Goal: Information Seeking & Learning: Learn about a topic

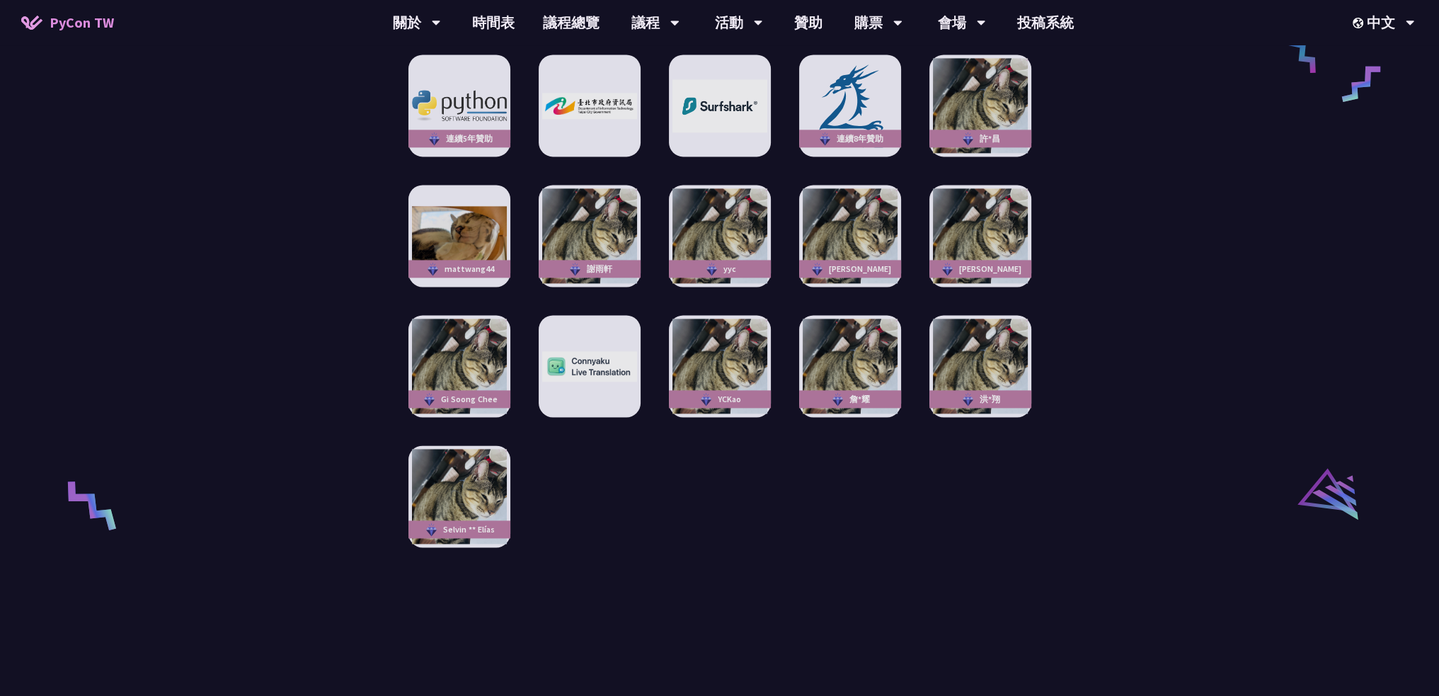
scroll to position [2548, 0]
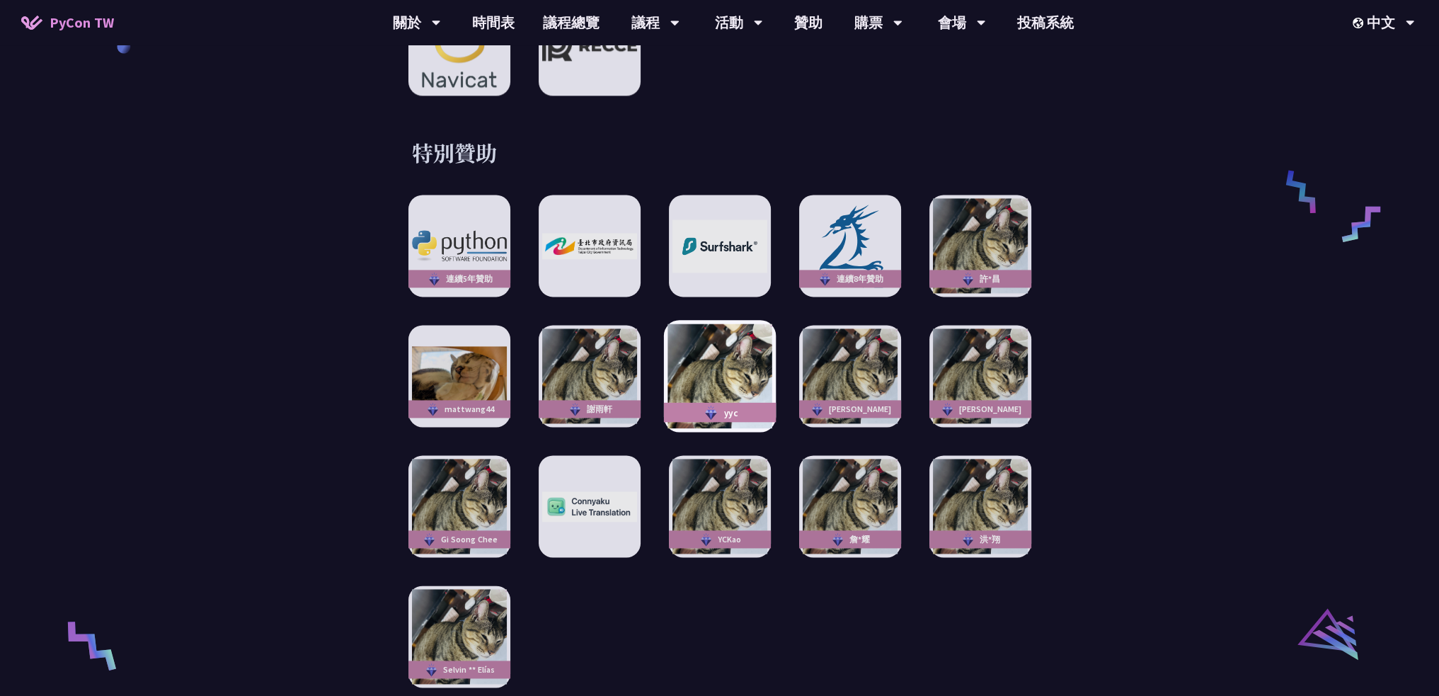
click at [743, 352] on img at bounding box center [719, 376] width 104 height 104
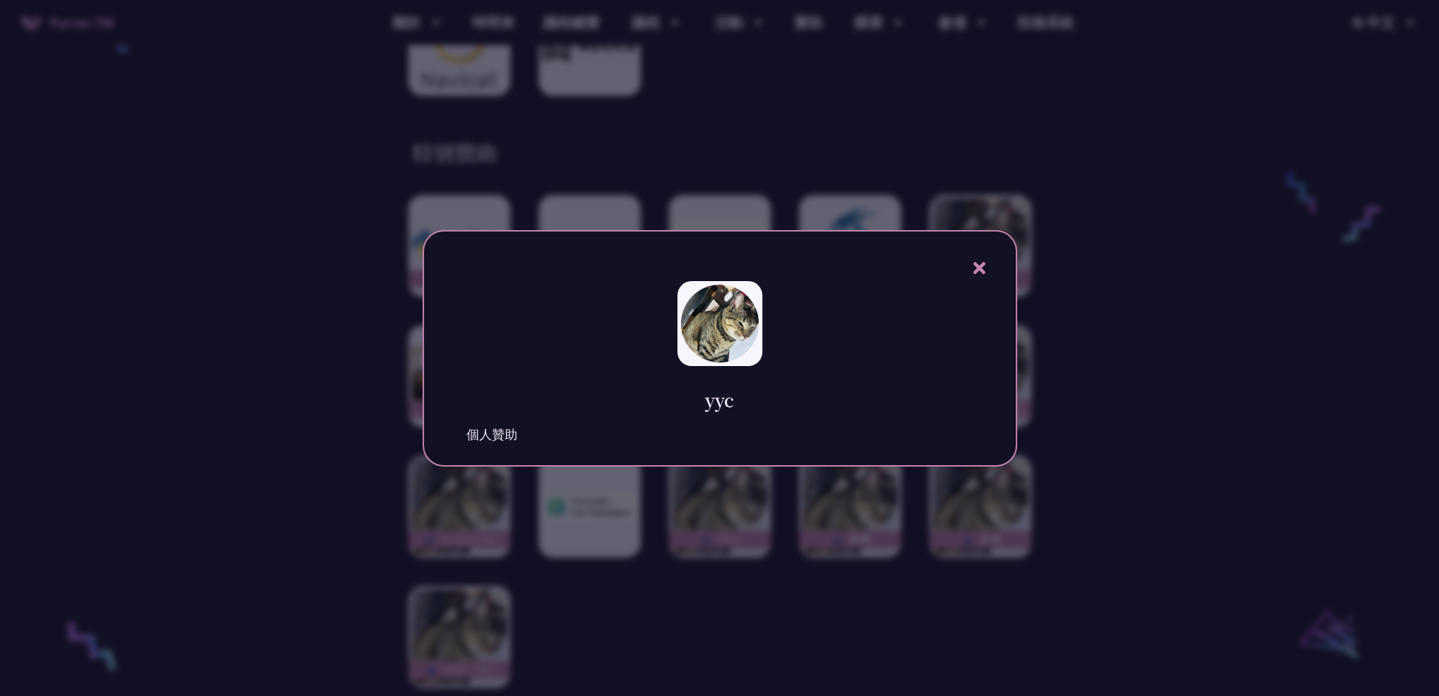
click at [975, 263] on icon at bounding box center [979, 268] width 12 height 12
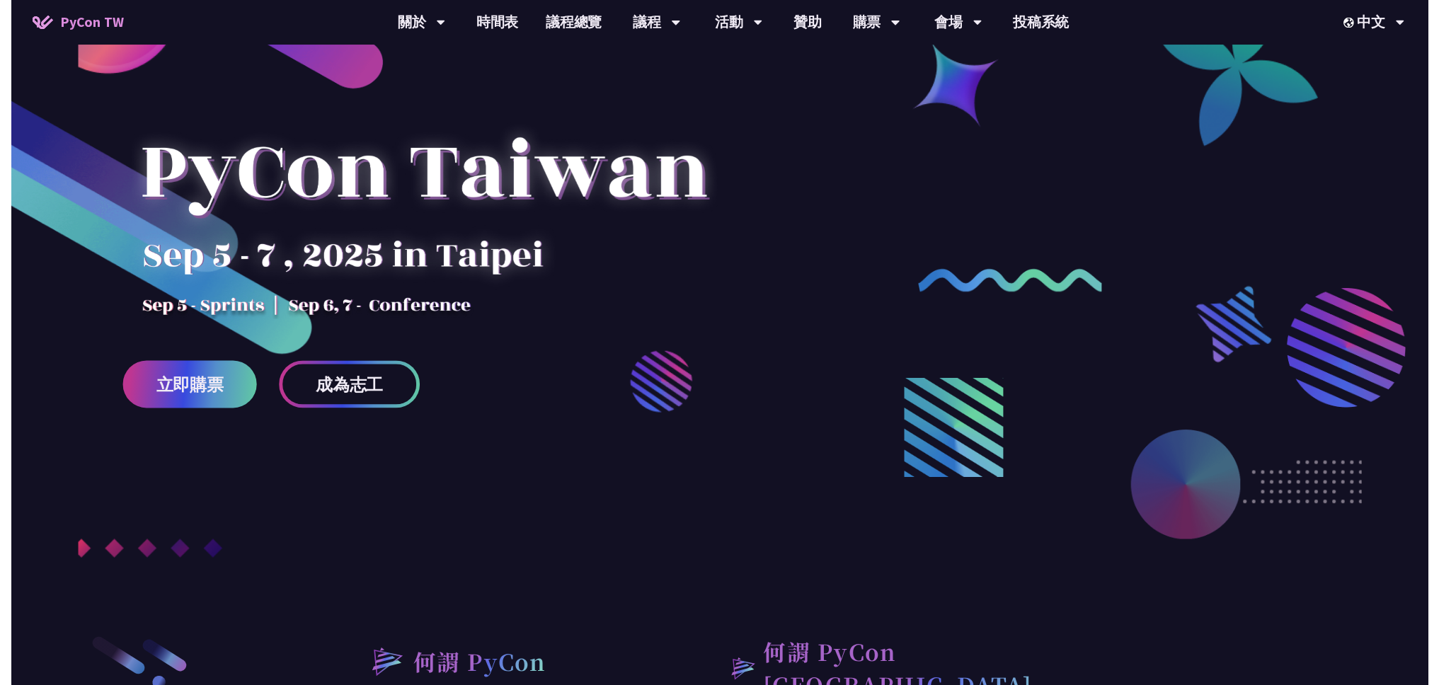
scroll to position [0, 0]
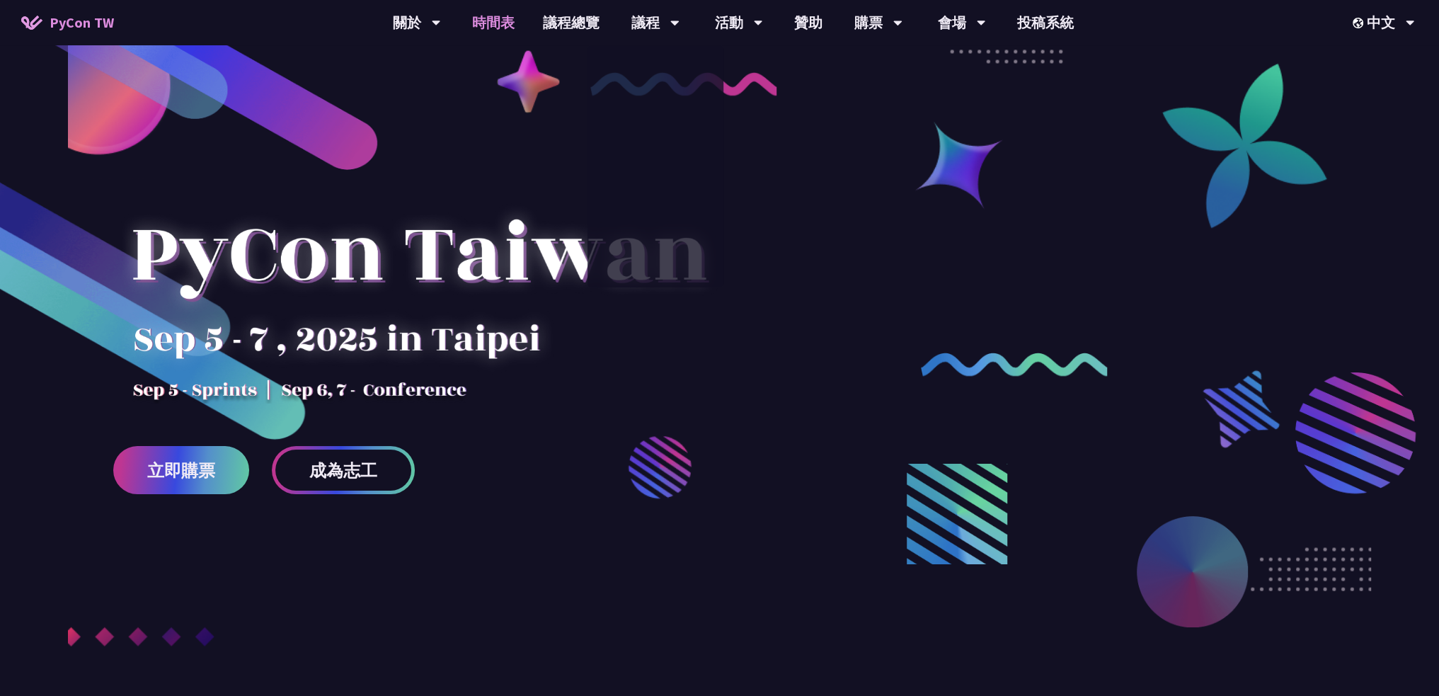
click at [500, 22] on link "時間表" at bounding box center [493, 22] width 71 height 45
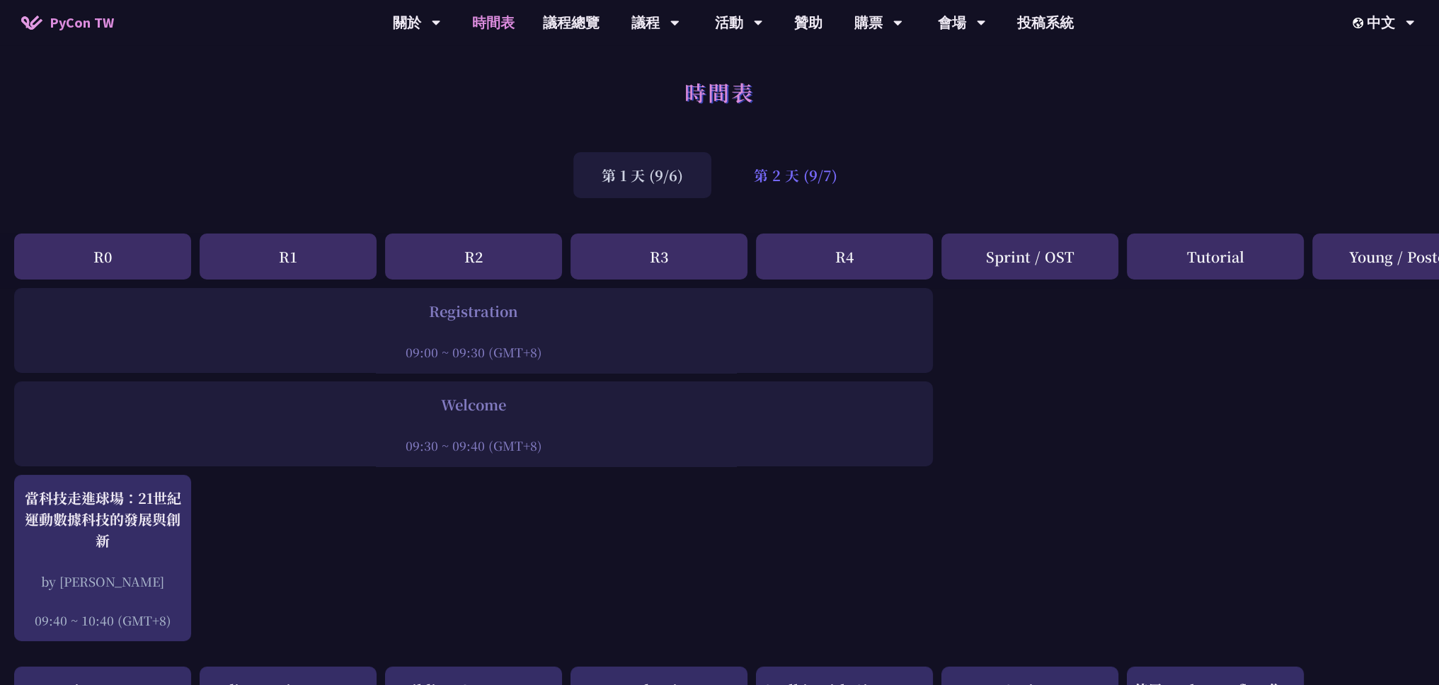
click at [789, 175] on div "第 2 天 (9/7)" at bounding box center [796, 175] width 140 height 46
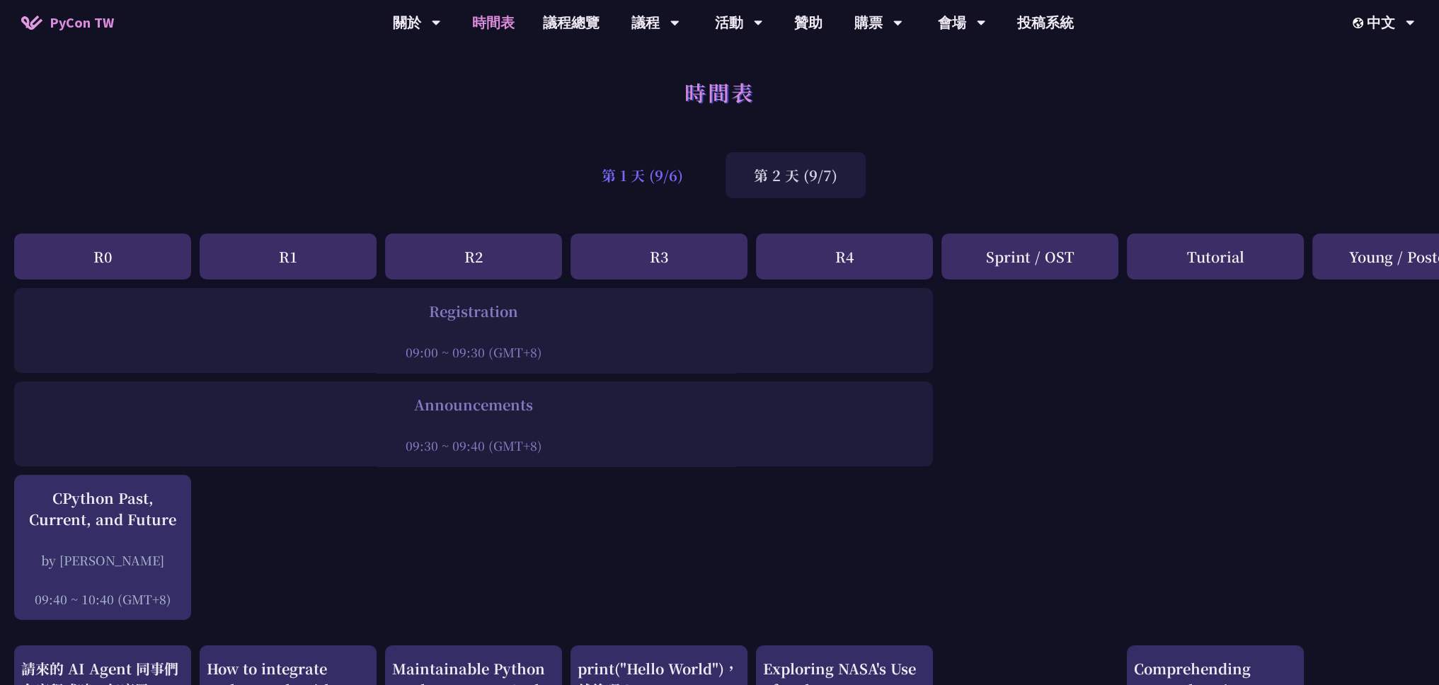
click at [648, 176] on div "第 1 天 (9/6)" at bounding box center [642, 175] width 138 height 46
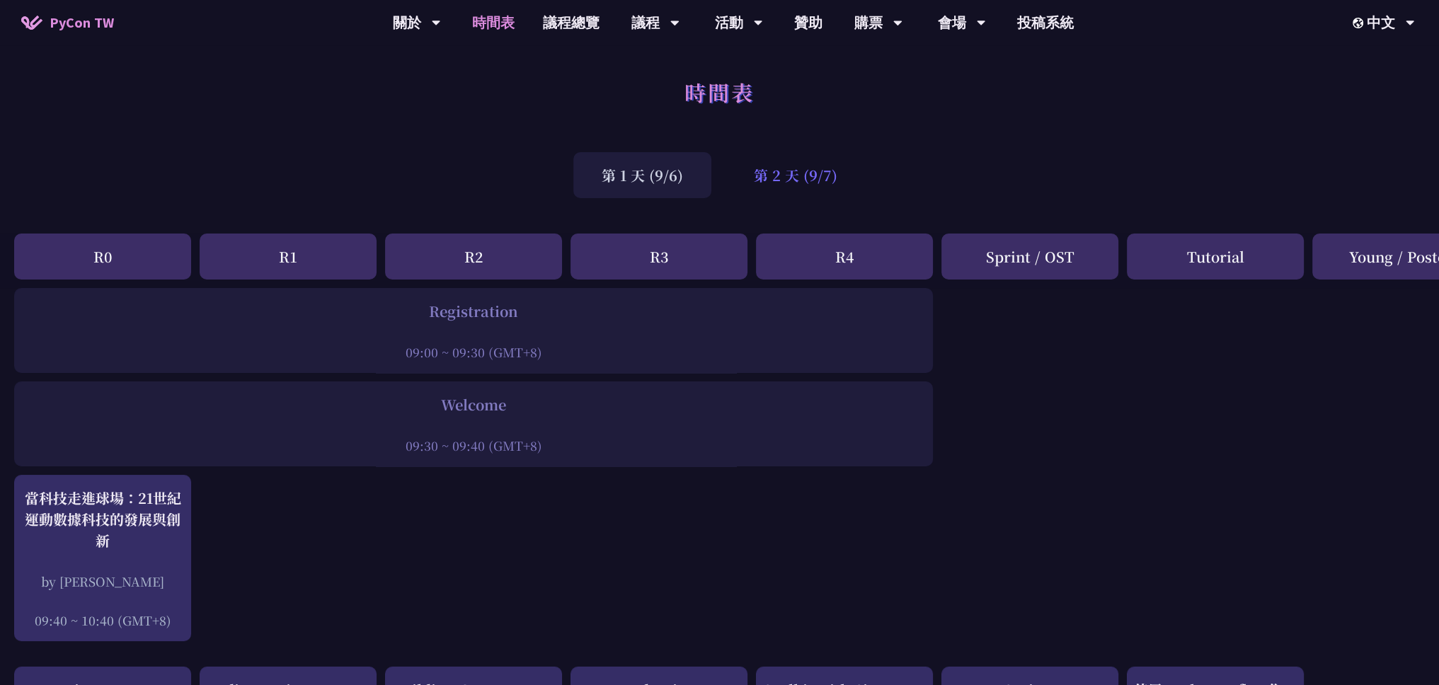
click at [772, 175] on div "第 2 天 (9/7)" at bounding box center [796, 175] width 140 height 46
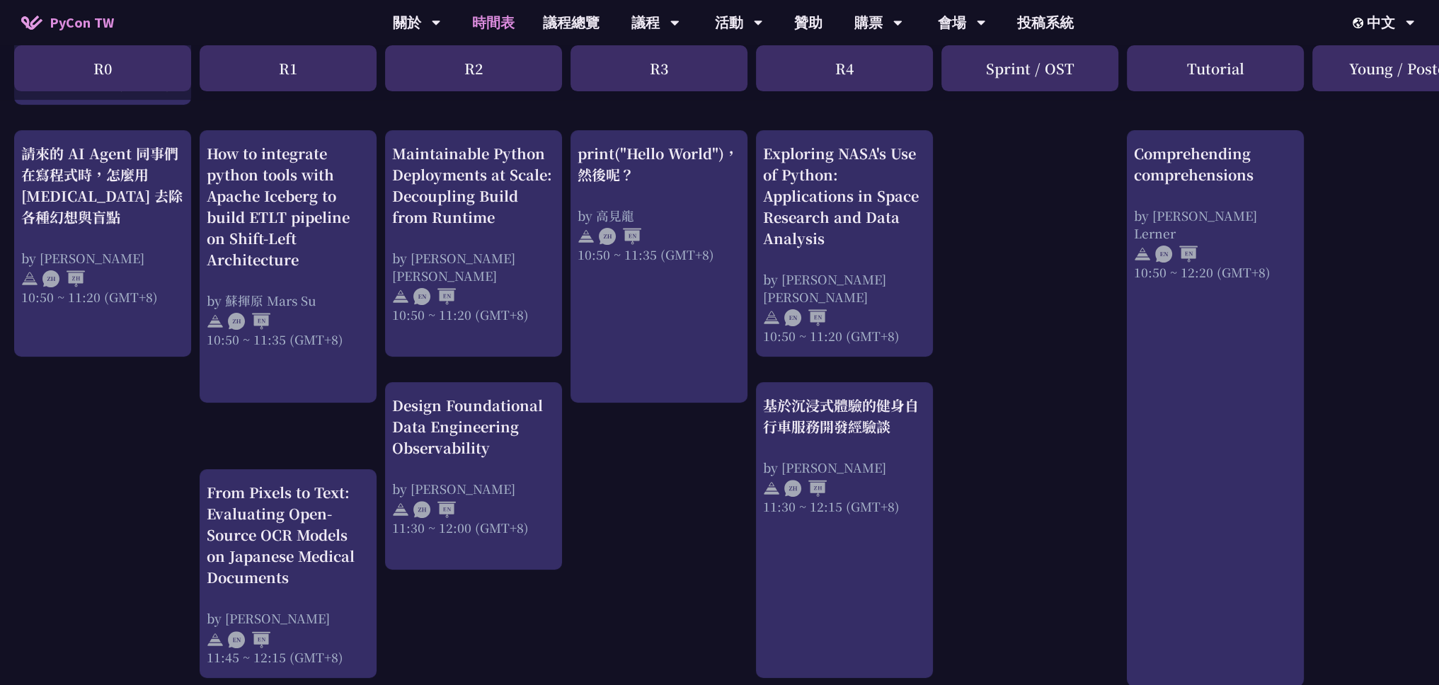
scroll to position [354, 0]
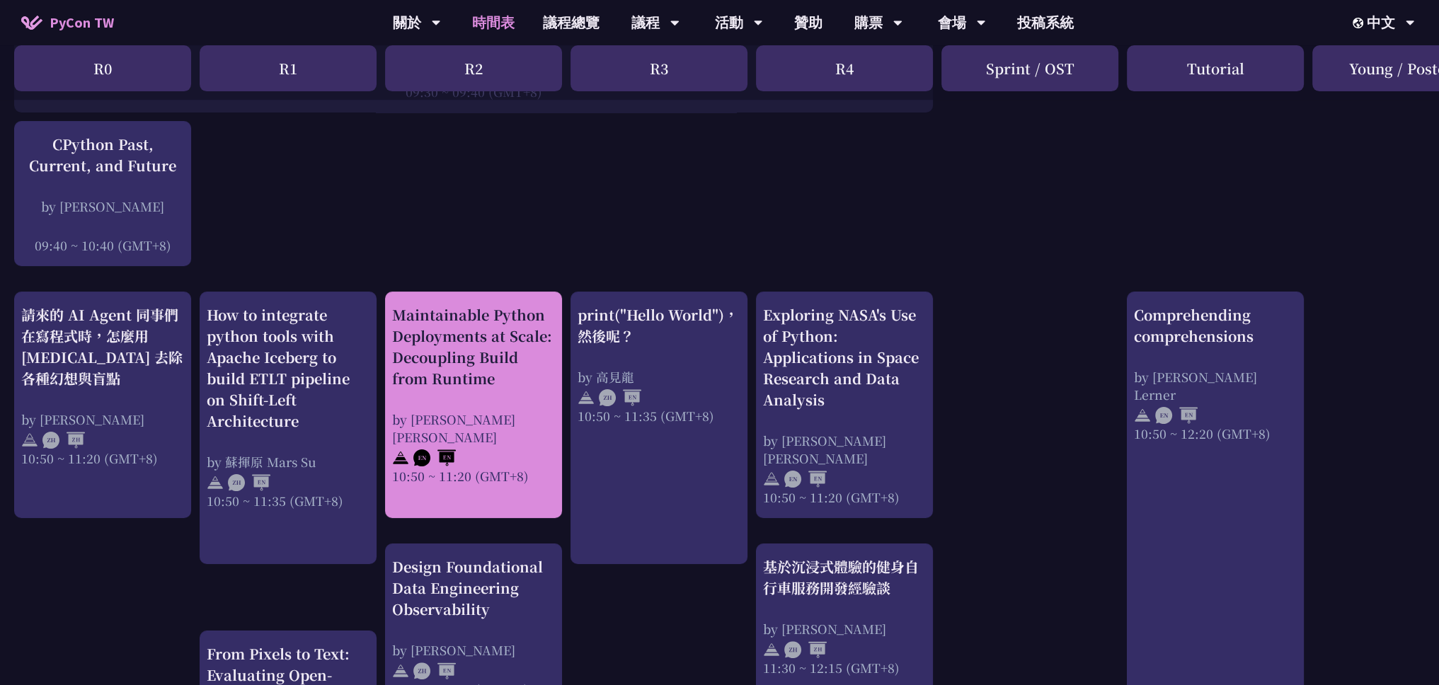
click at [455, 357] on div "Maintainable Python Deployments at Scale: Decoupling Build from Runtime" at bounding box center [473, 346] width 163 height 85
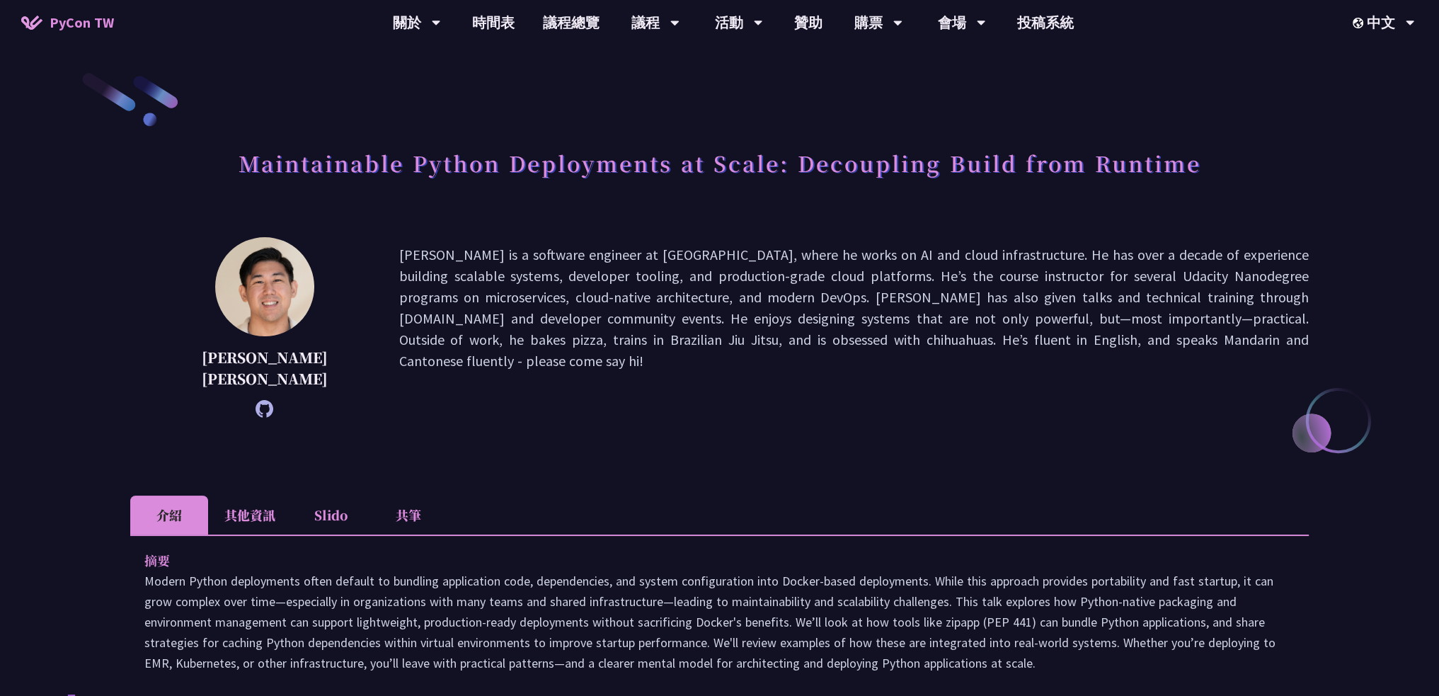
click at [416, 495] on li "共筆" at bounding box center [408, 514] width 78 height 39
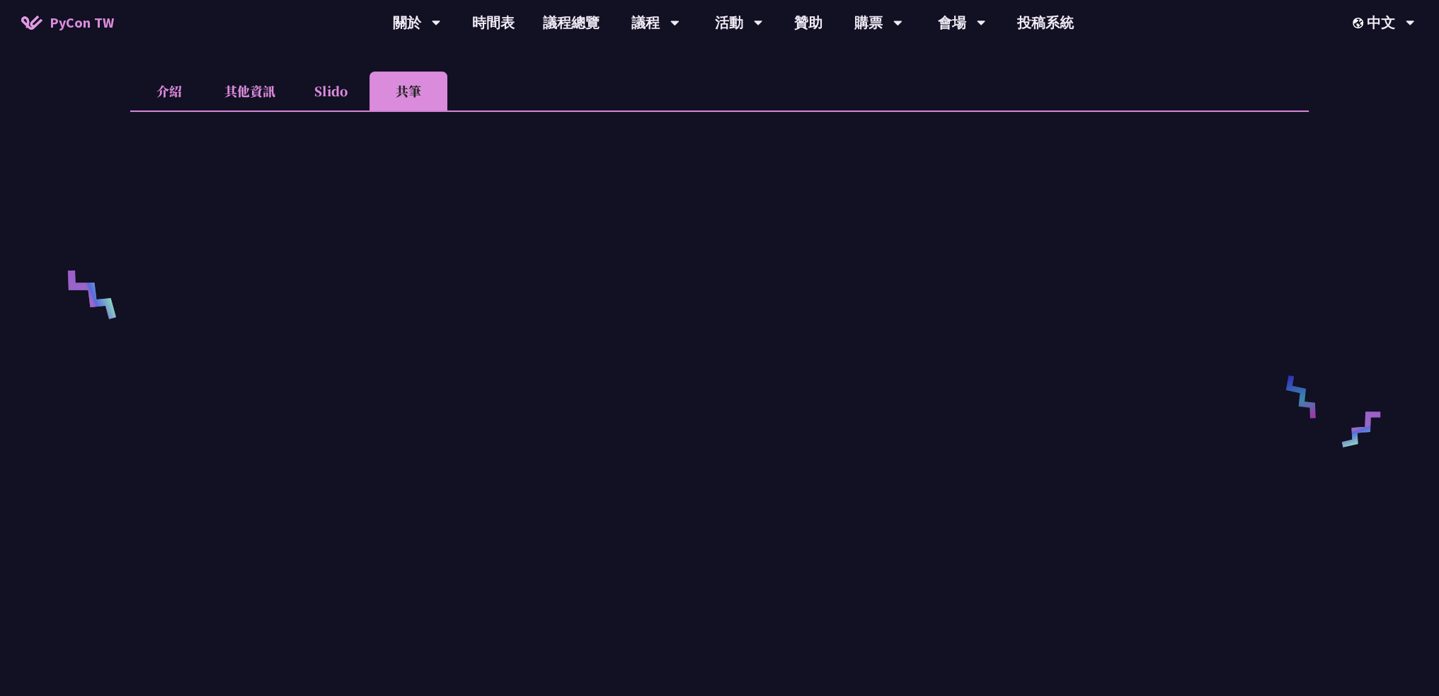
scroll to position [425, 0]
click at [76, 146] on div "Maintainable Python Deployments at Scale: Decoupling Build from Runtime [PERSON…" at bounding box center [719, 394] width 1439 height 1639
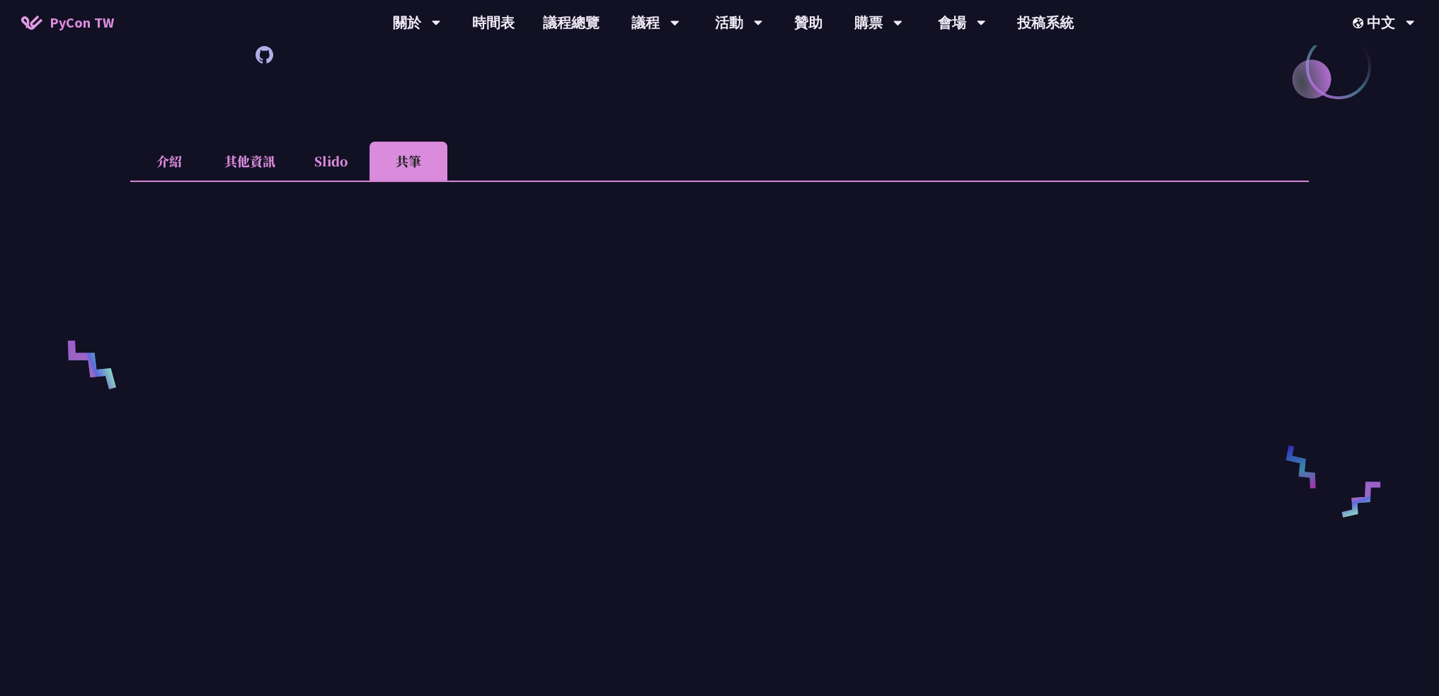
click at [167, 142] on li "介紹" at bounding box center [169, 161] width 78 height 39
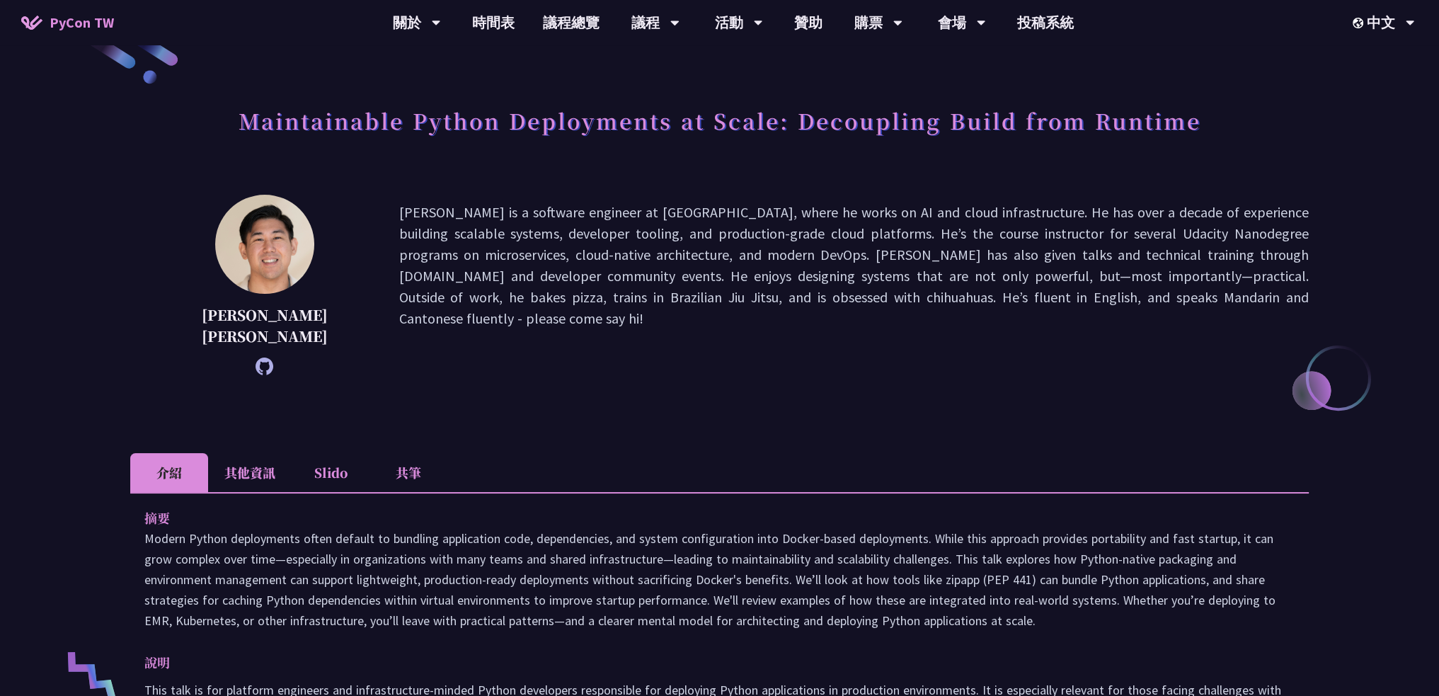
scroll to position [0, 0]
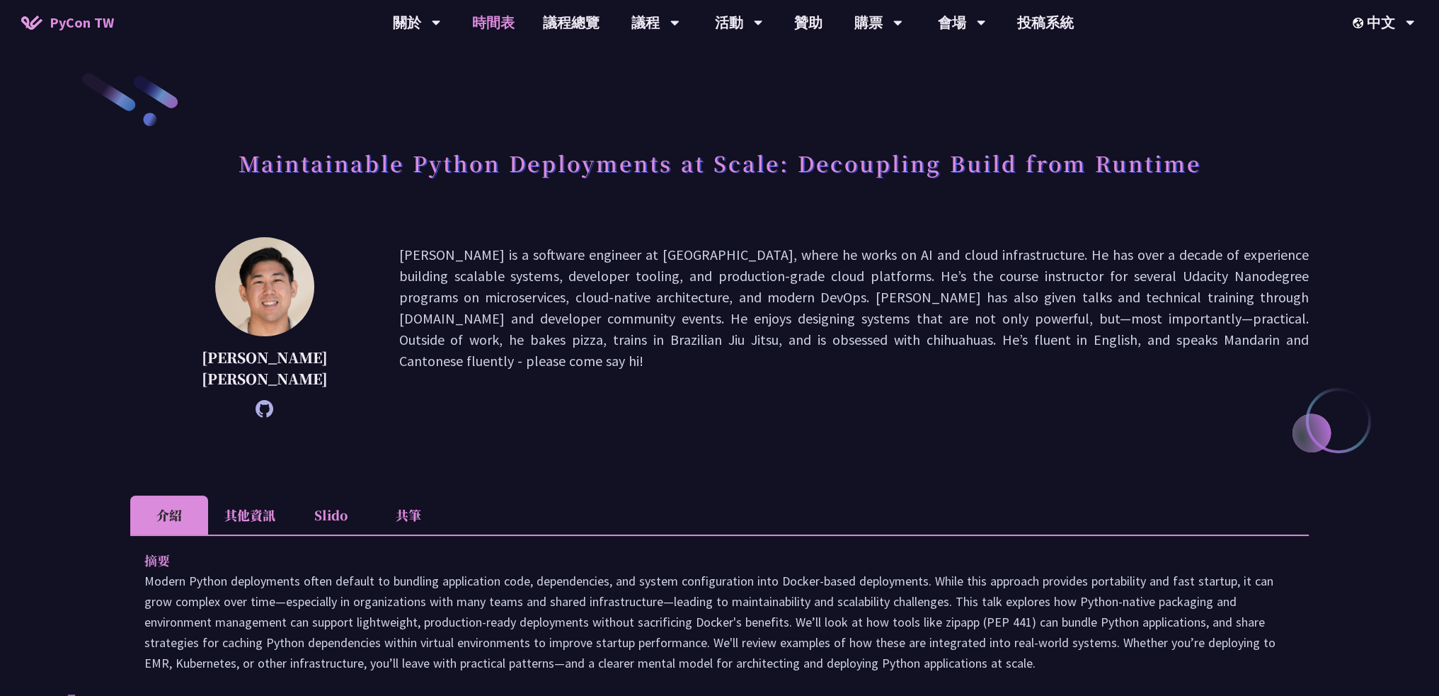
click at [487, 24] on link "時間表" at bounding box center [493, 22] width 71 height 45
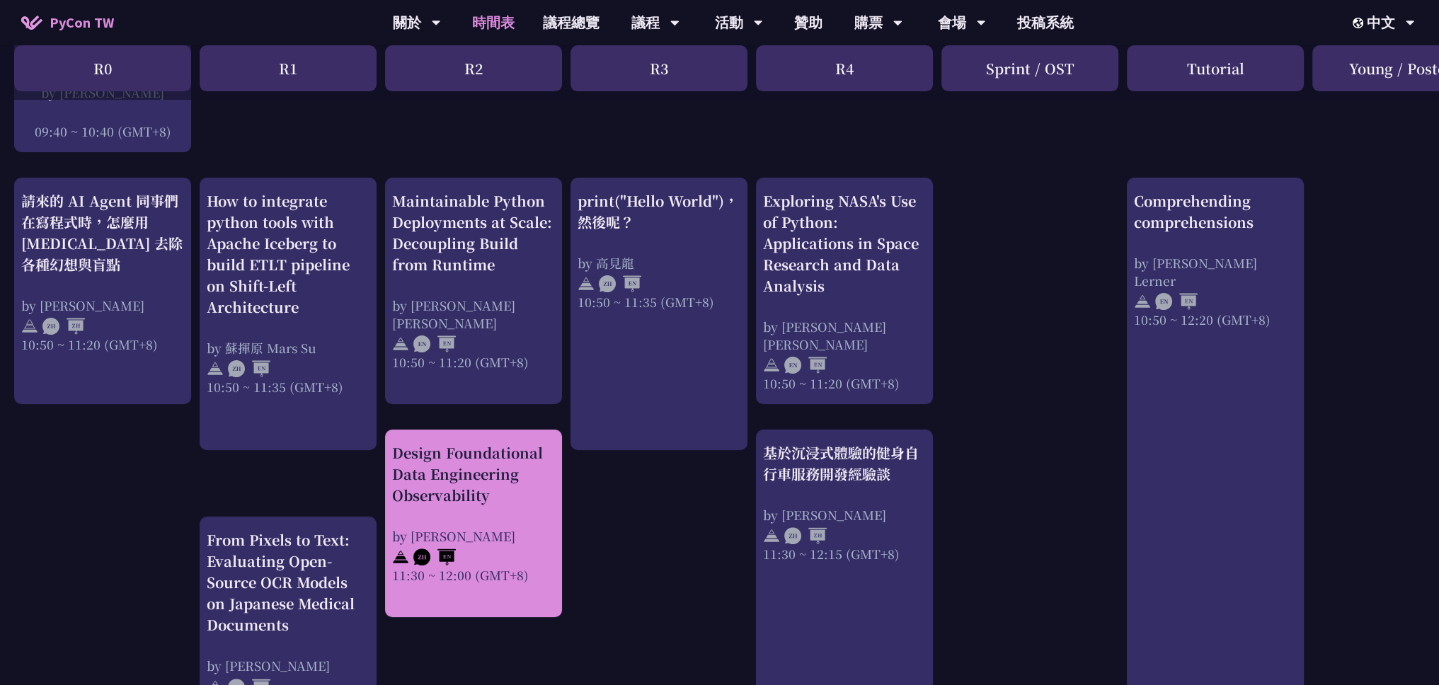
scroll to position [708, 0]
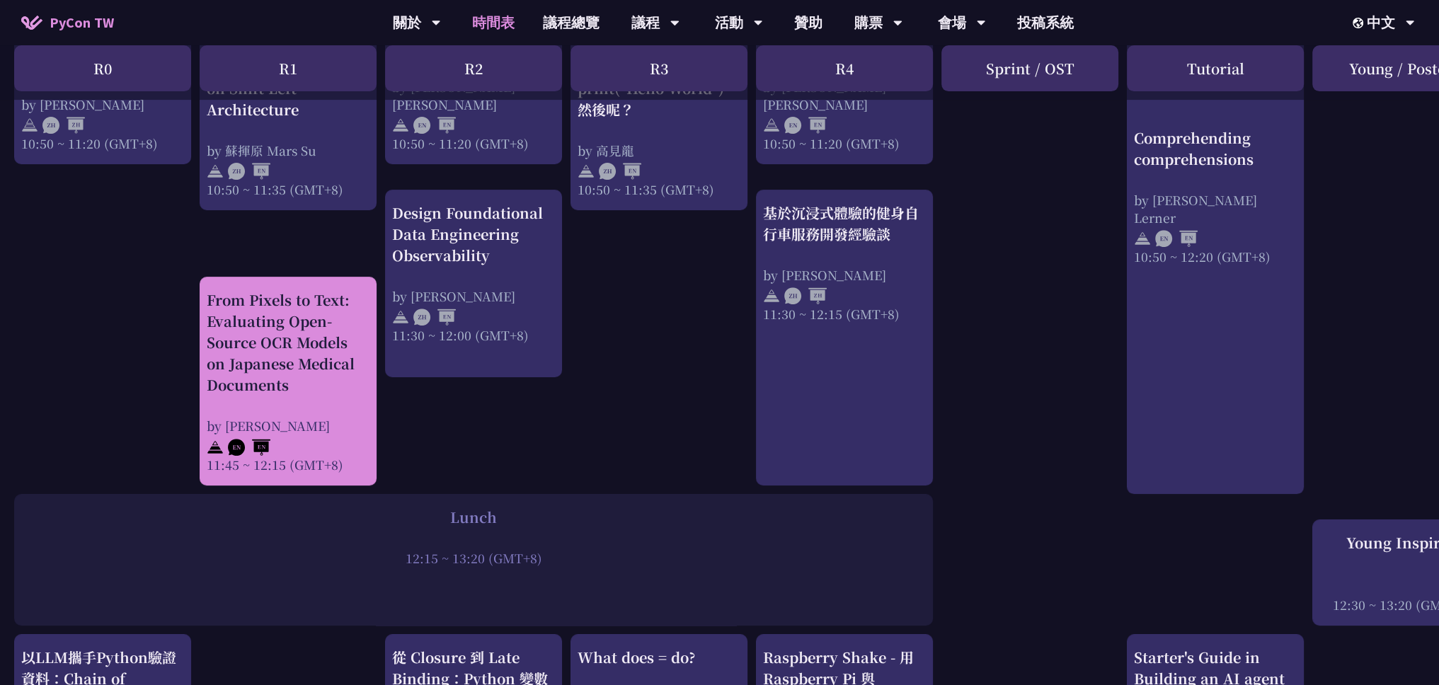
click at [303, 381] on div "From Pixels to Text: Evaluating Open-Source OCR Models on Japanese Medical Docu…" at bounding box center [288, 343] width 163 height 106
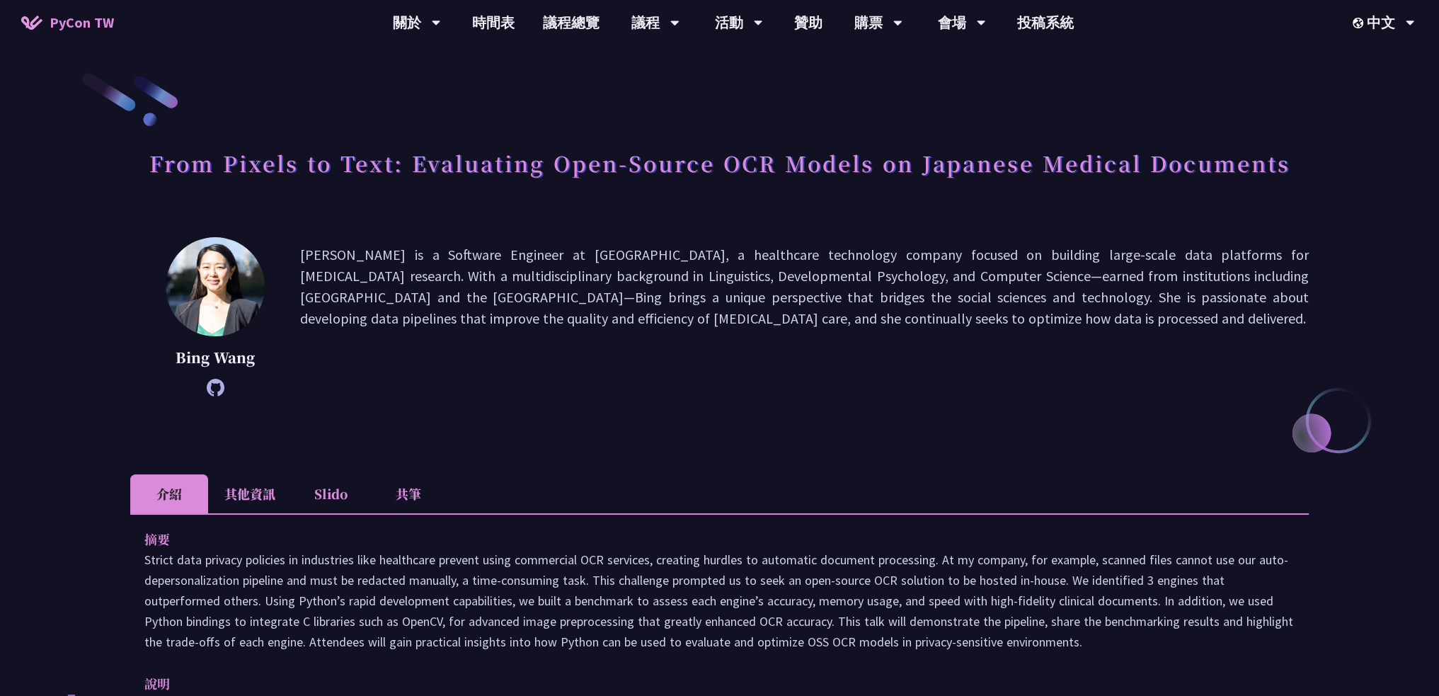
click at [399, 489] on li "共筆" at bounding box center [408, 493] width 78 height 39
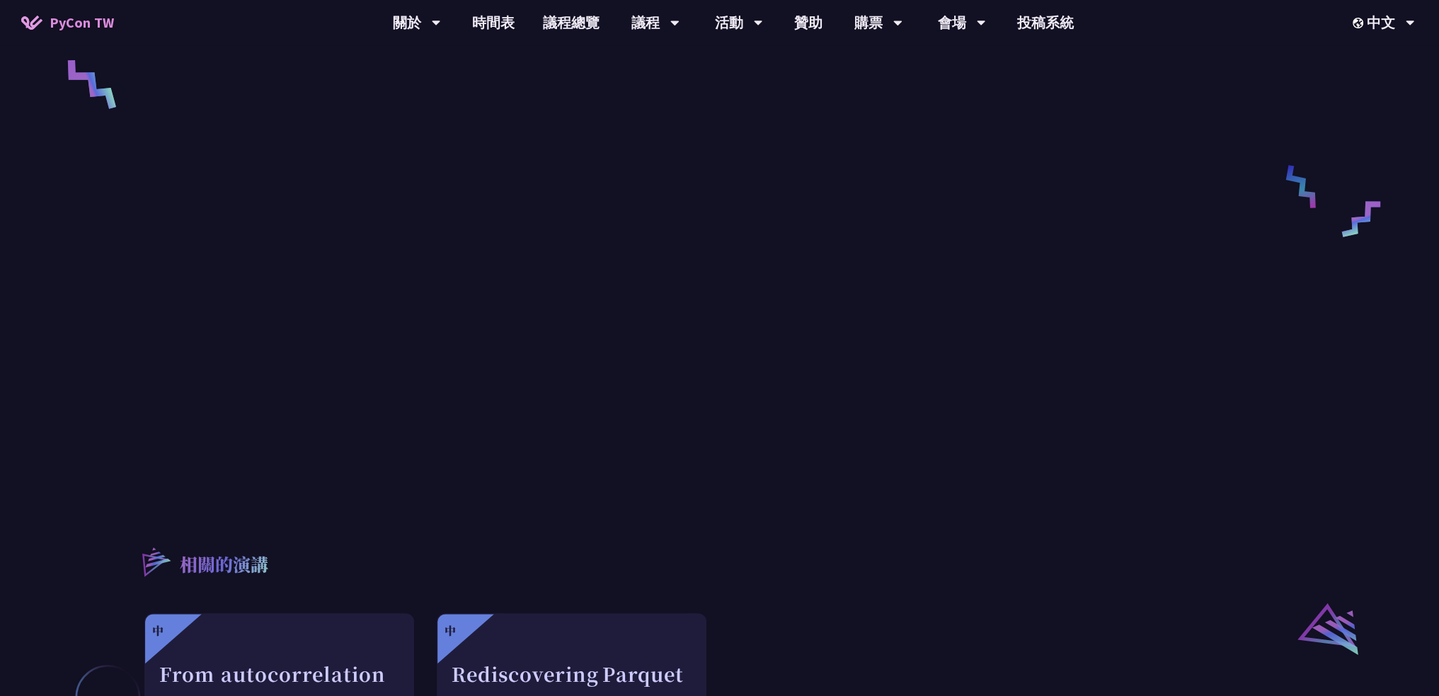
scroll to position [425, 0]
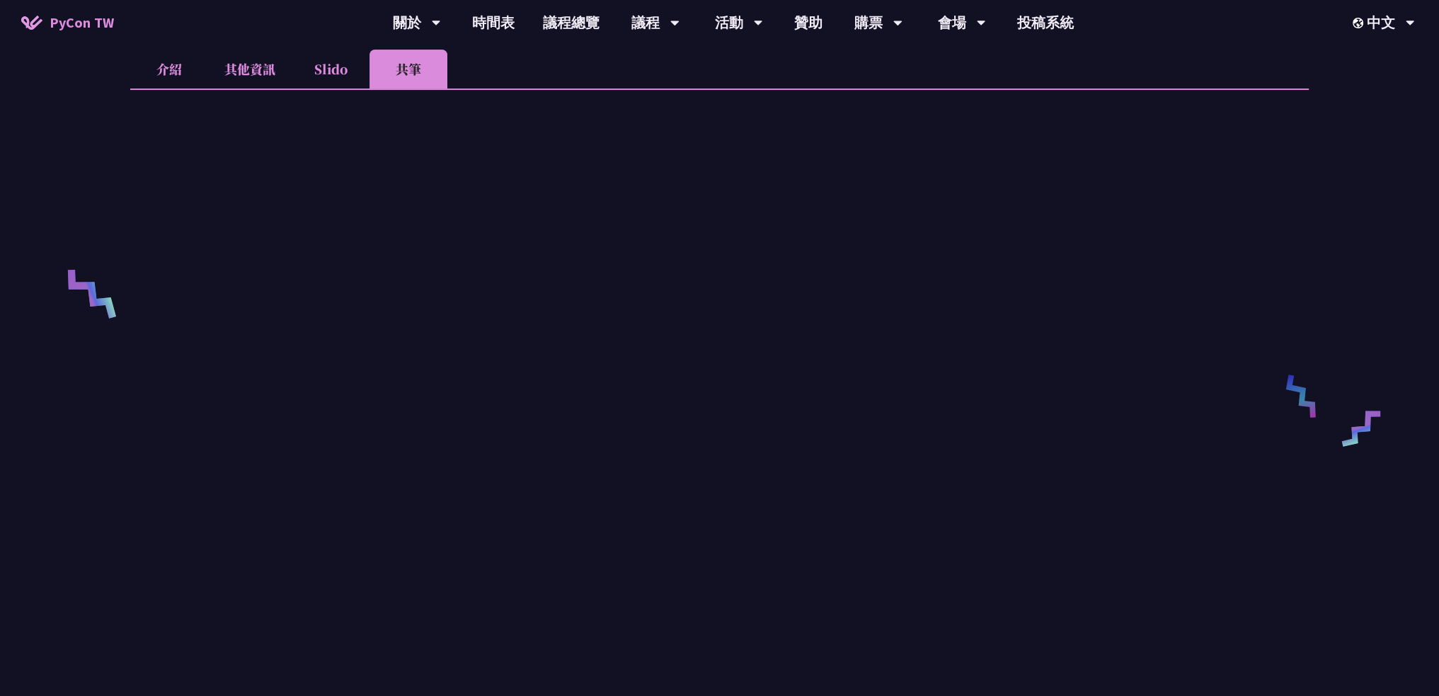
click at [176, 64] on li "介紹" at bounding box center [169, 69] width 78 height 39
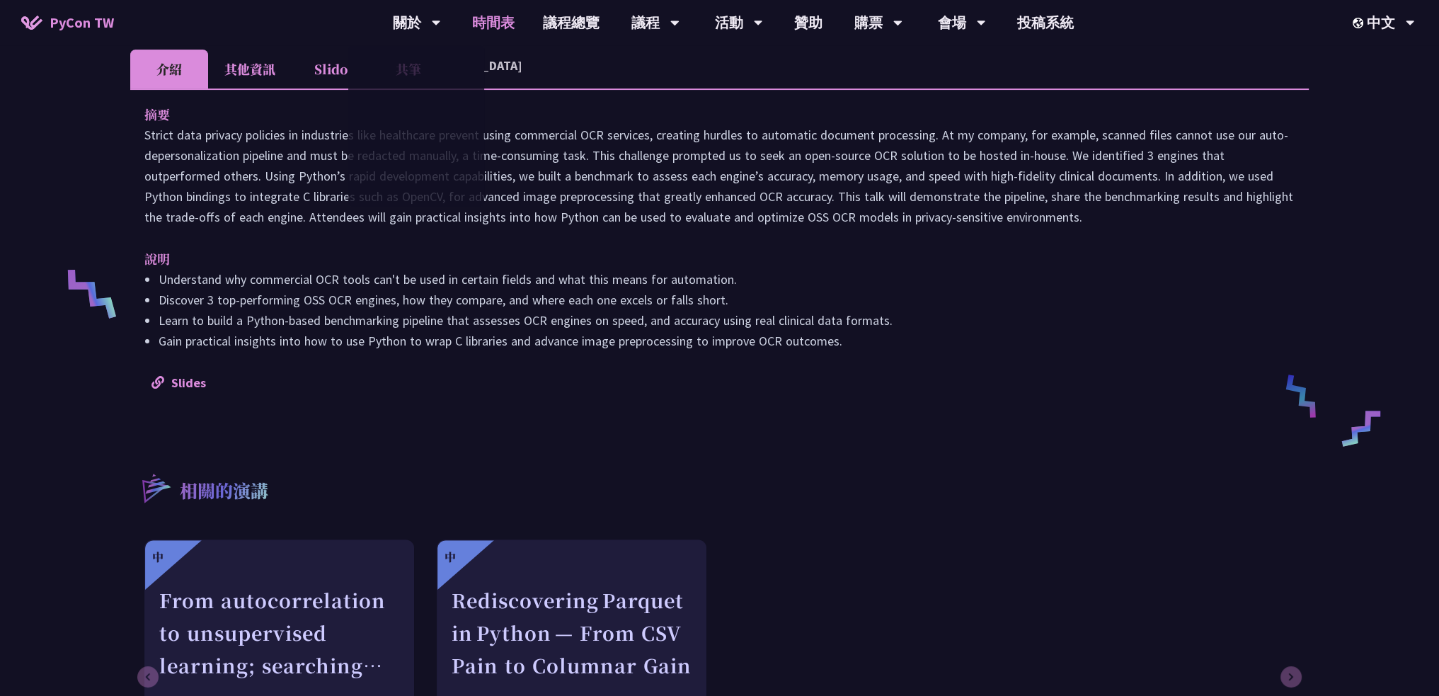
click at [498, 21] on link "時間表" at bounding box center [493, 22] width 71 height 45
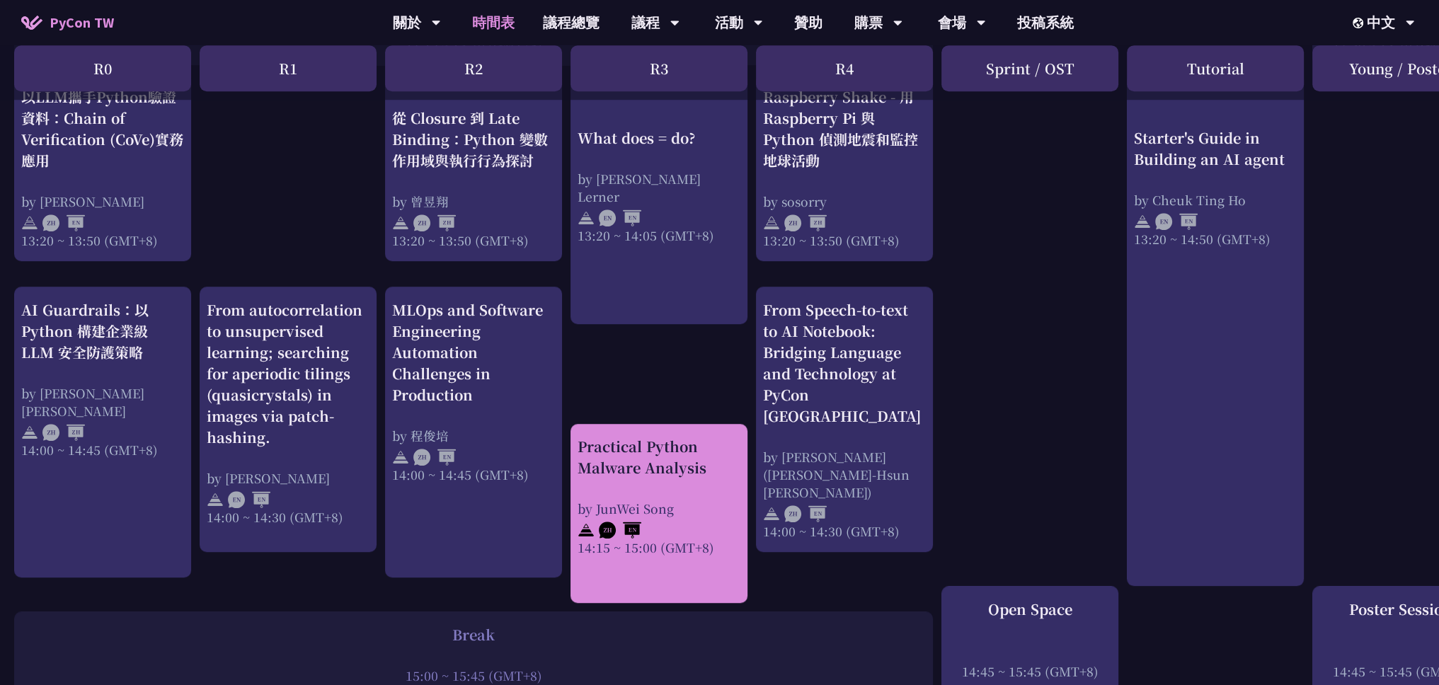
scroll to position [1274, 0]
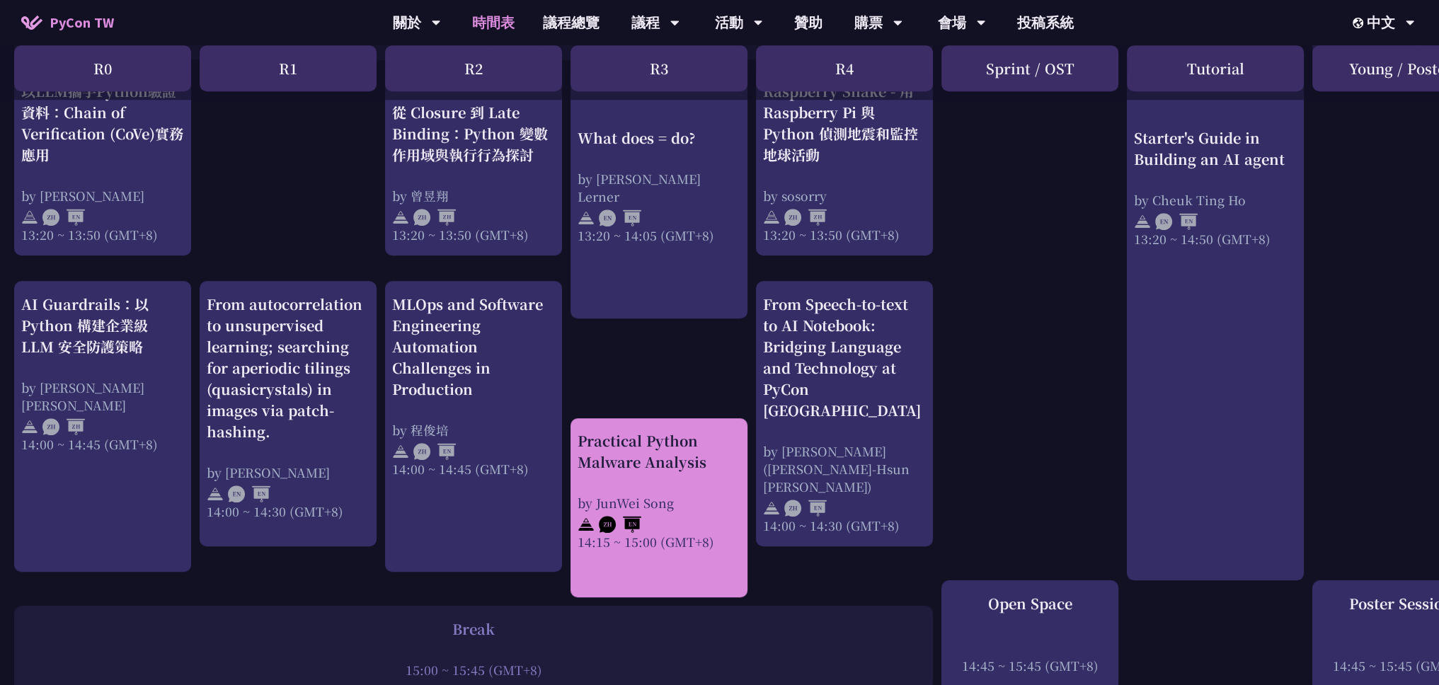
click at [697, 440] on div "Practical Python Malware Analysis" at bounding box center [659, 451] width 163 height 42
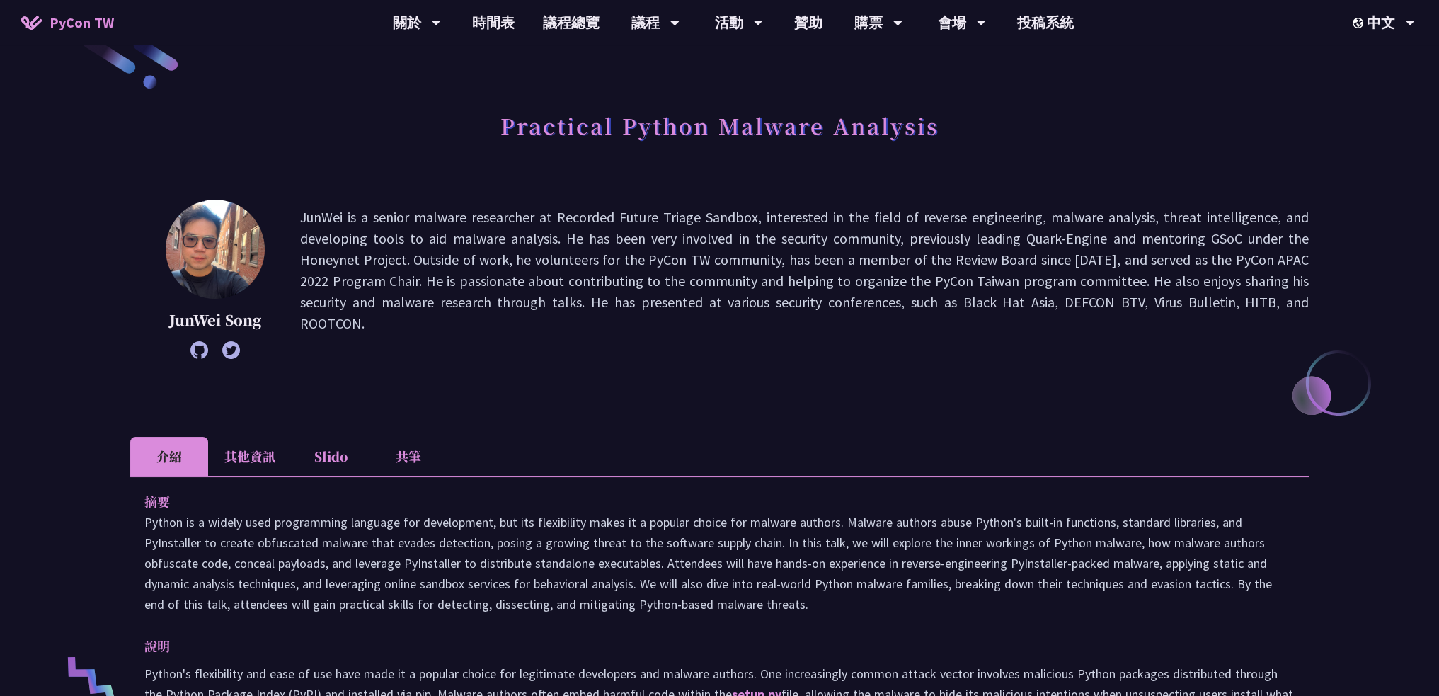
scroll to position [71, 0]
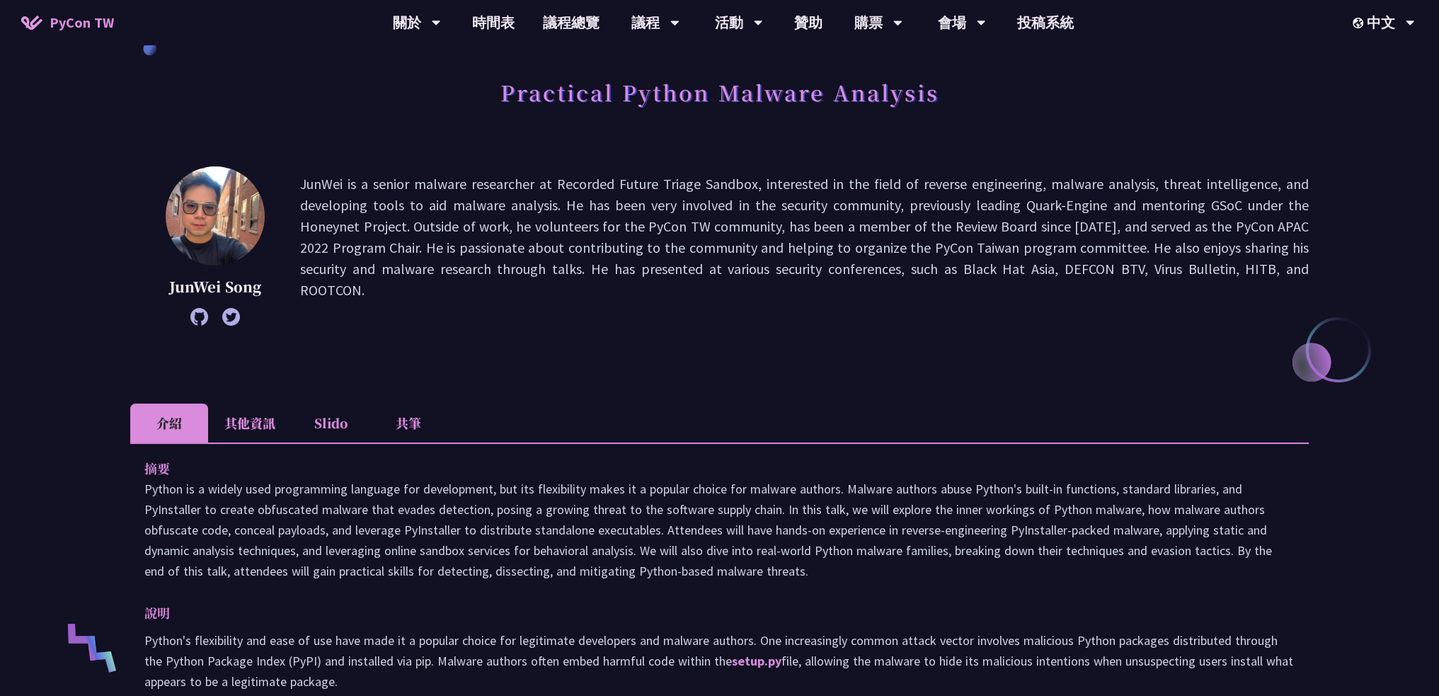
click at [399, 420] on li "共筆" at bounding box center [408, 422] width 78 height 39
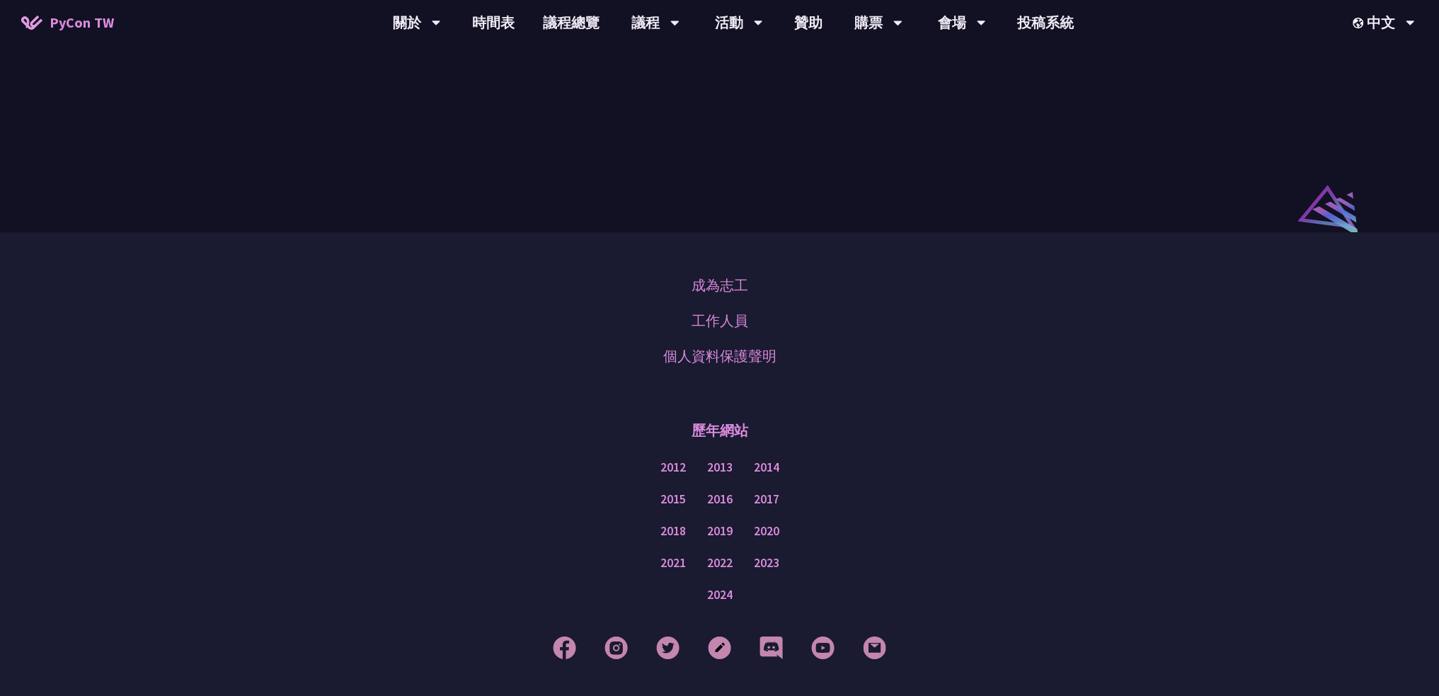
scroll to position [1062, 0]
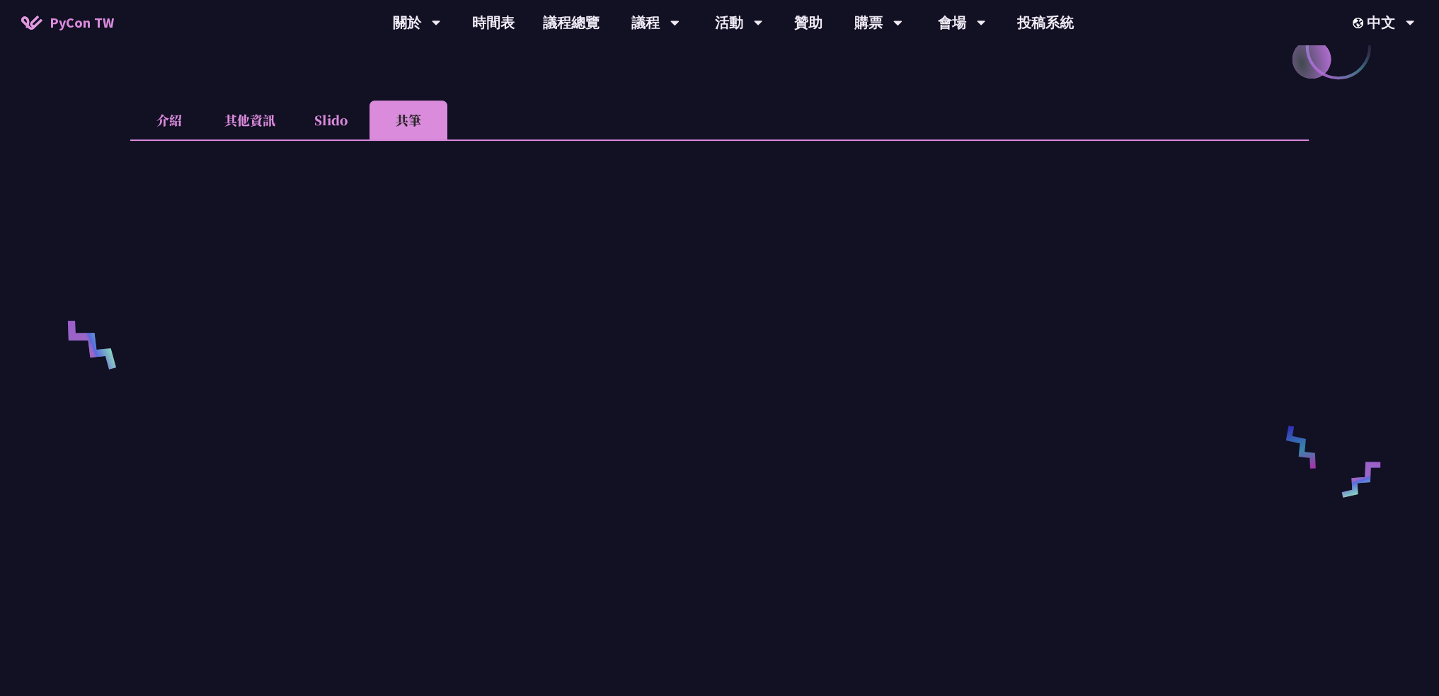
scroll to position [0, 0]
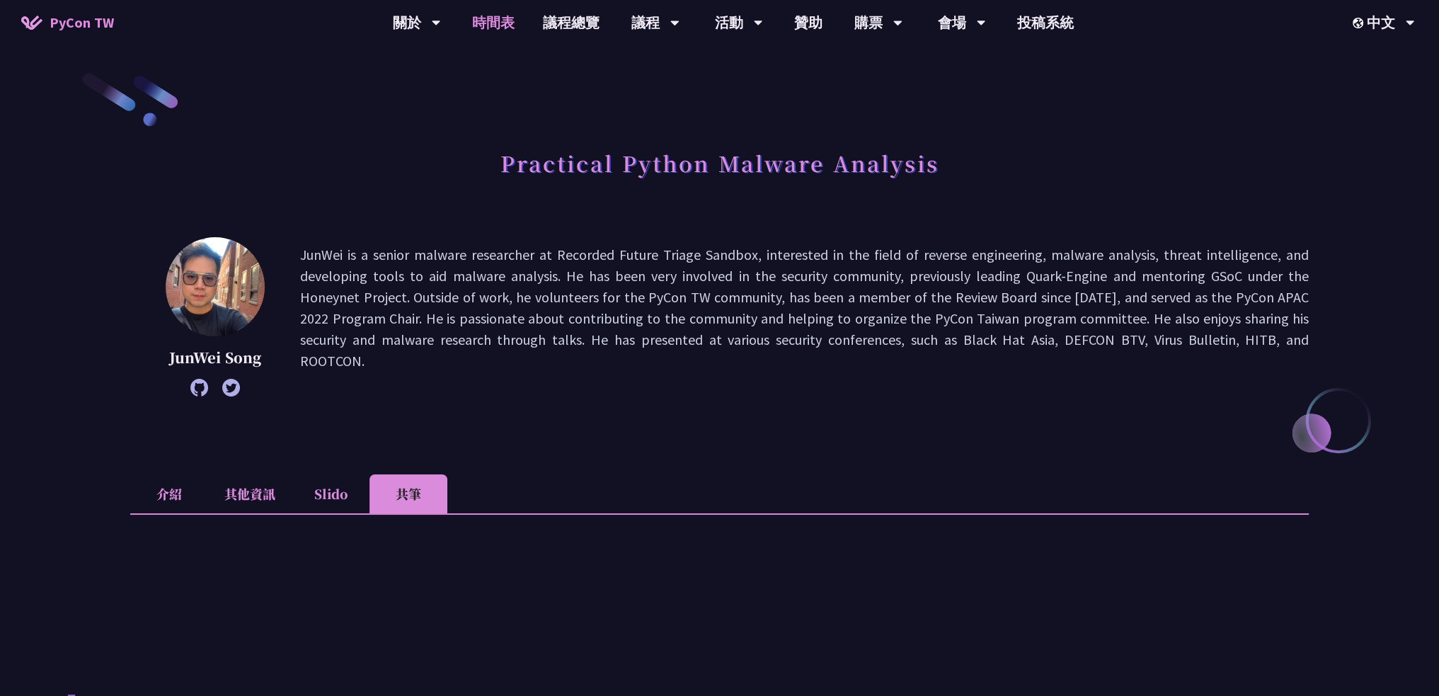
click at [496, 23] on link "時間表" at bounding box center [493, 22] width 71 height 45
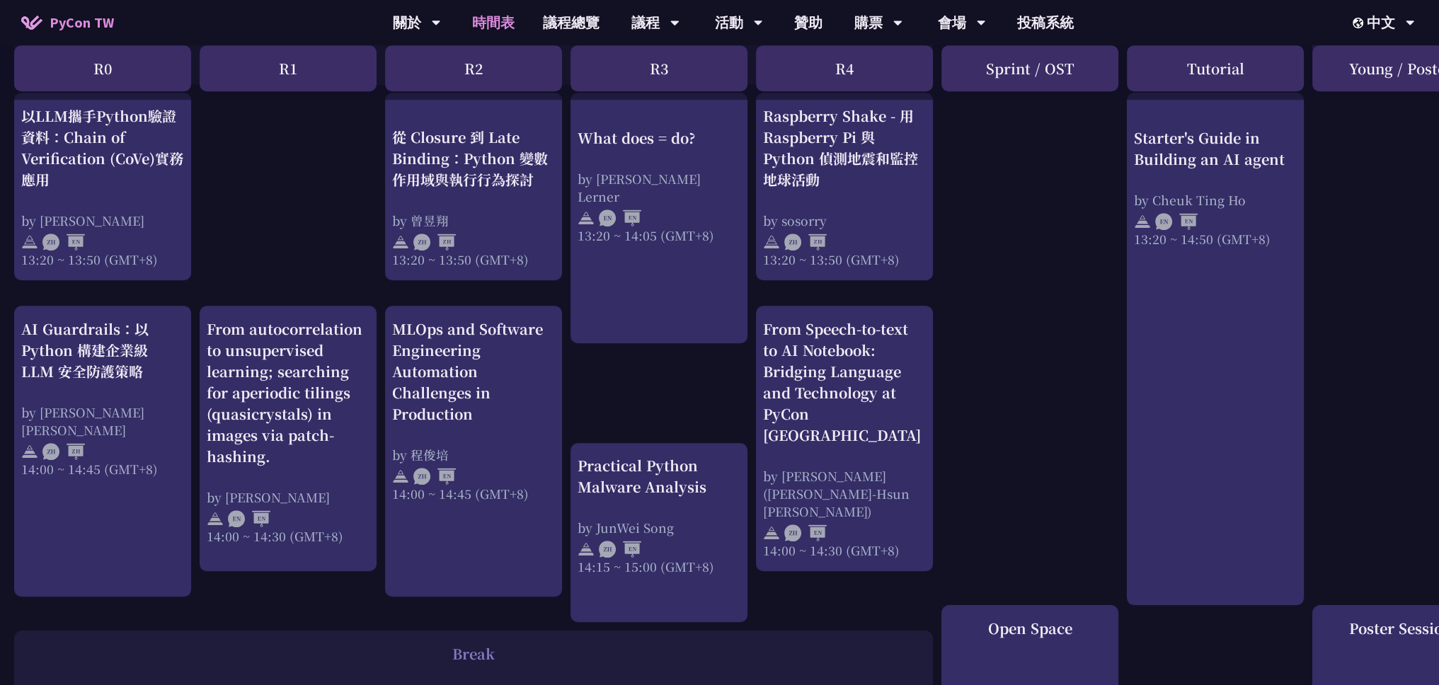
scroll to position [1345, 0]
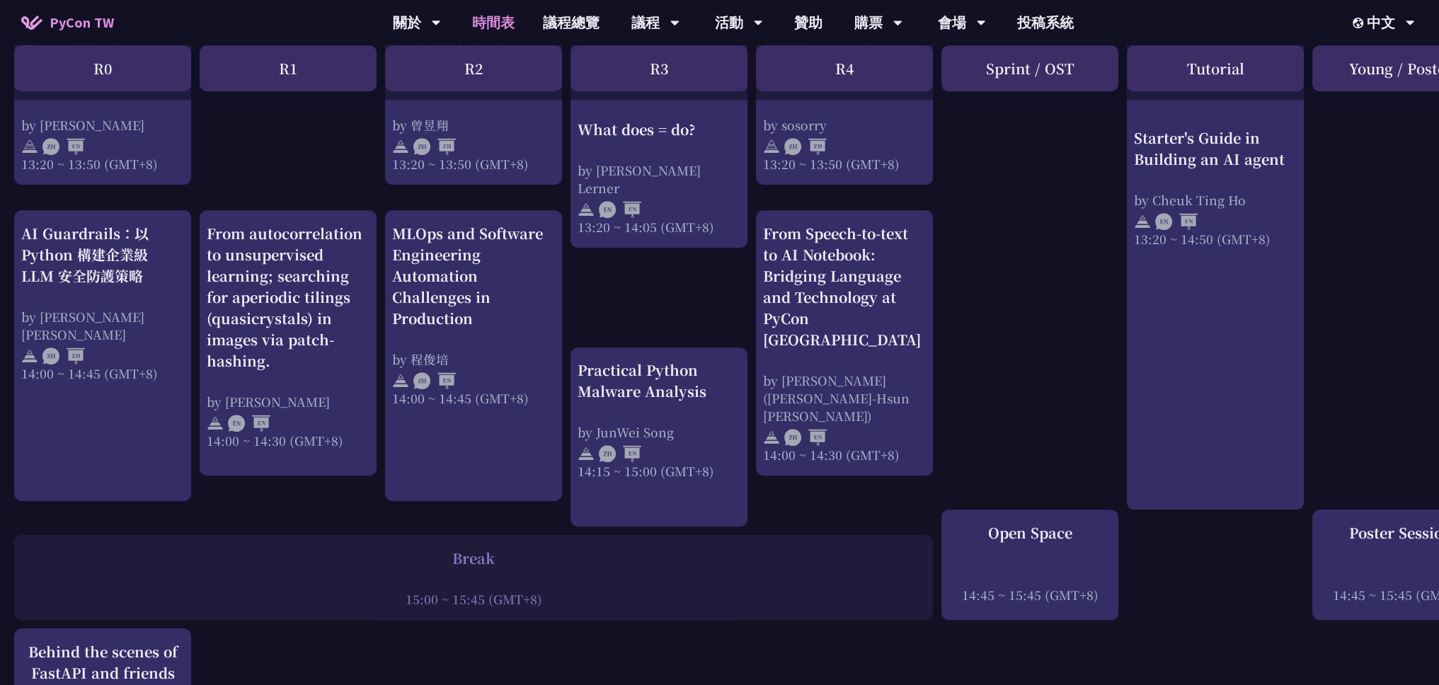
click at [1009, 365] on div "print("Hello World")，然後呢？ by [PERSON_NAME] 10:50 ~ 11:35 (GMT+8) What does = do…" at bounding box center [751, 43] width 1503 height 2201
click at [1078, 282] on div "print("Hello World")，然後呢？ by [PERSON_NAME] 10:50 ~ 11:35 (GMT+8) What does = do…" at bounding box center [751, 43] width 1503 height 2201
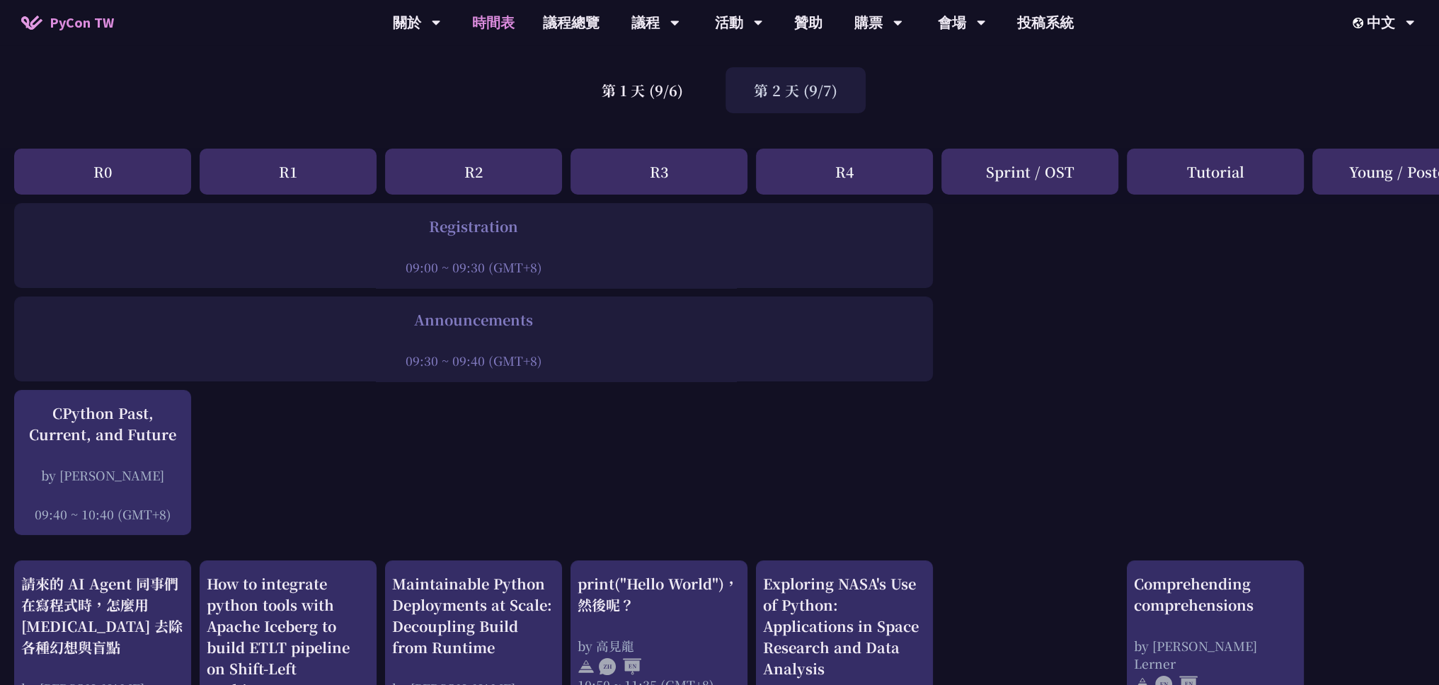
scroll to position [0, 0]
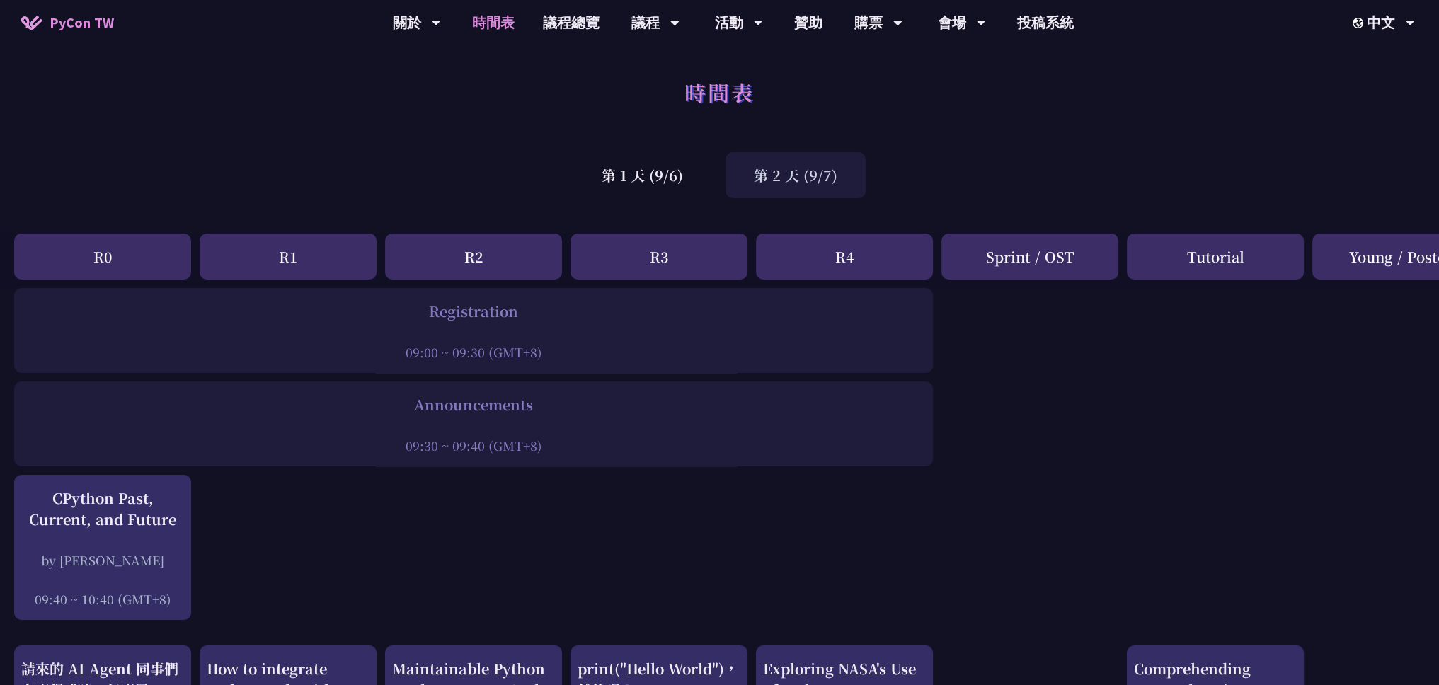
click at [779, 181] on div "第 2 天 (9/7)" at bounding box center [796, 175] width 140 height 46
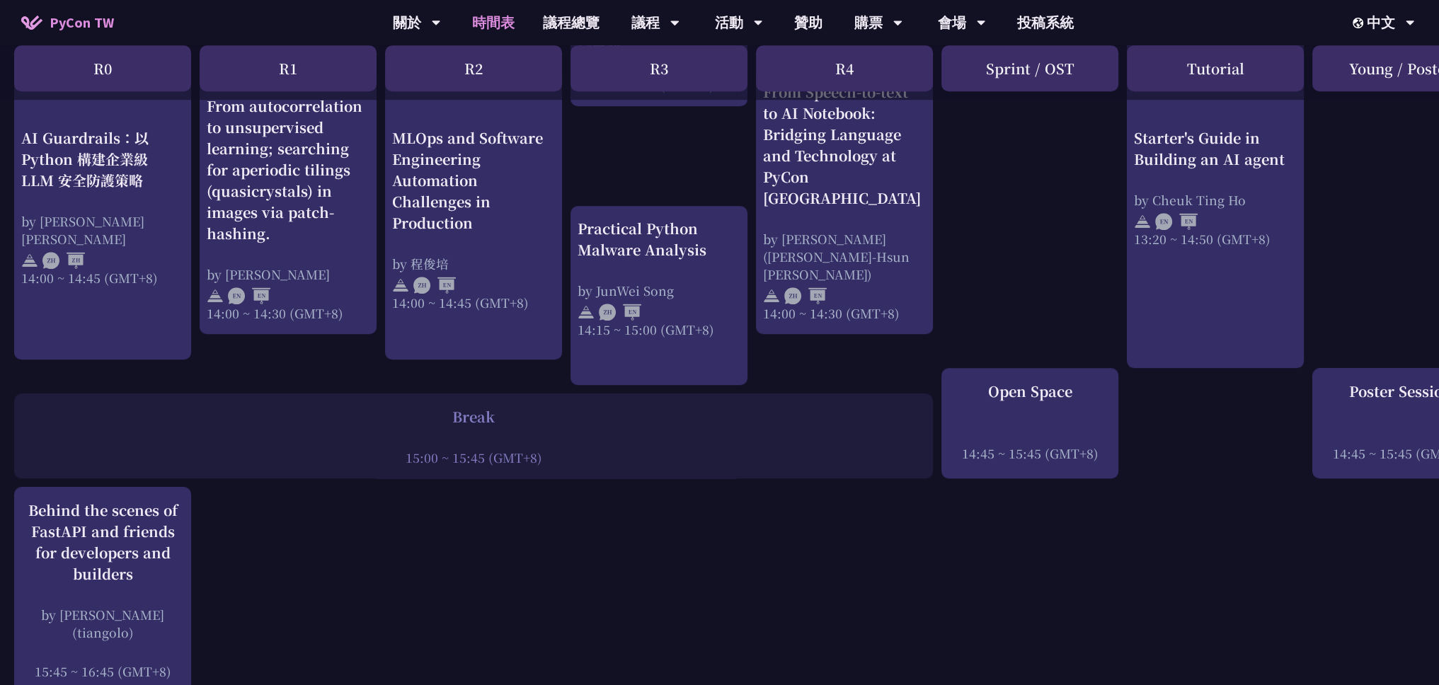
scroll to position [1699, 0]
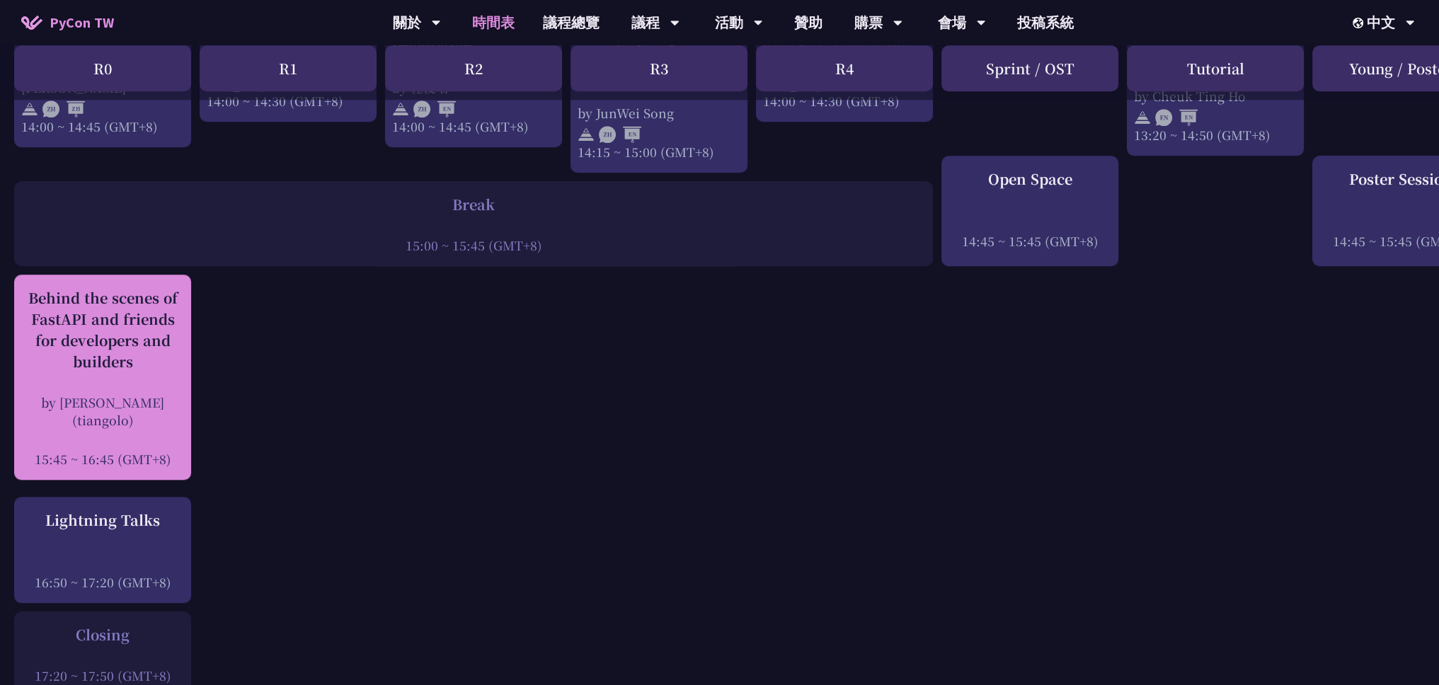
click at [147, 350] on div "Behind the scenes of FastAPI and friends for developers and builders" at bounding box center [102, 329] width 163 height 85
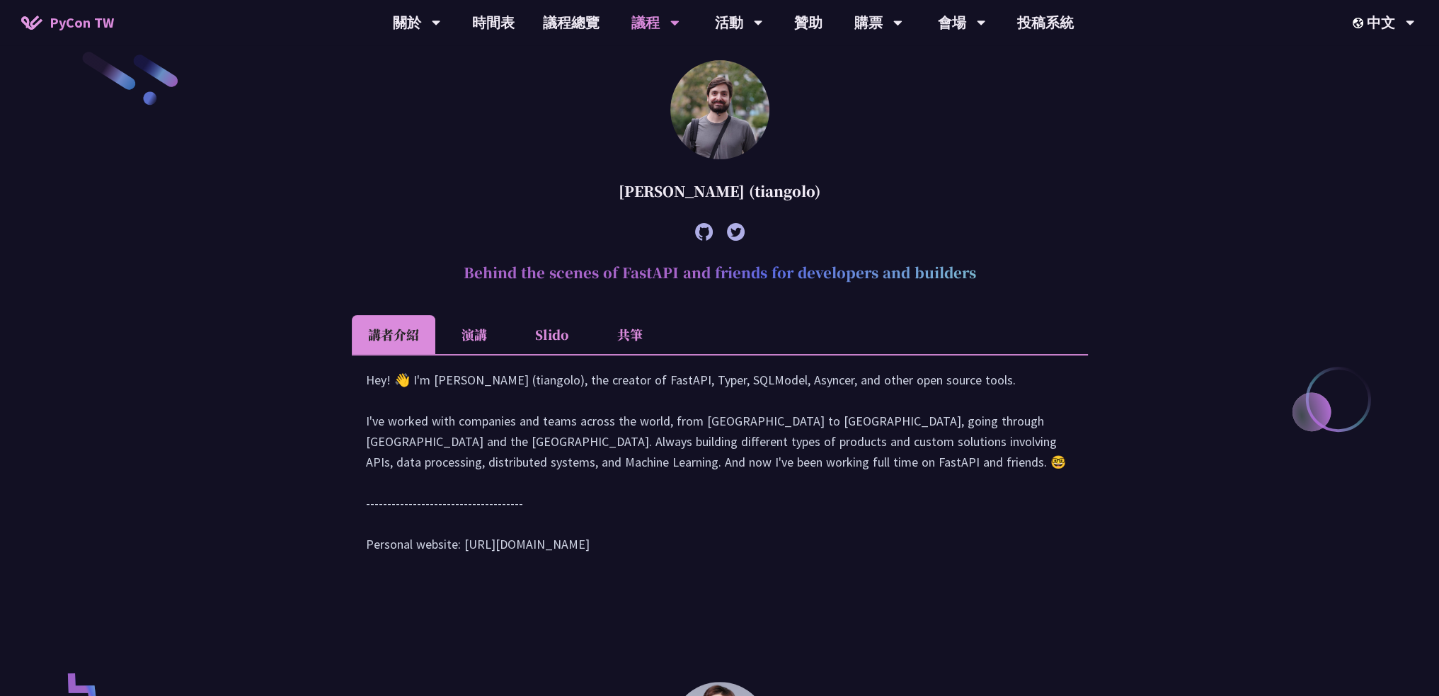
scroll to position [483, 0]
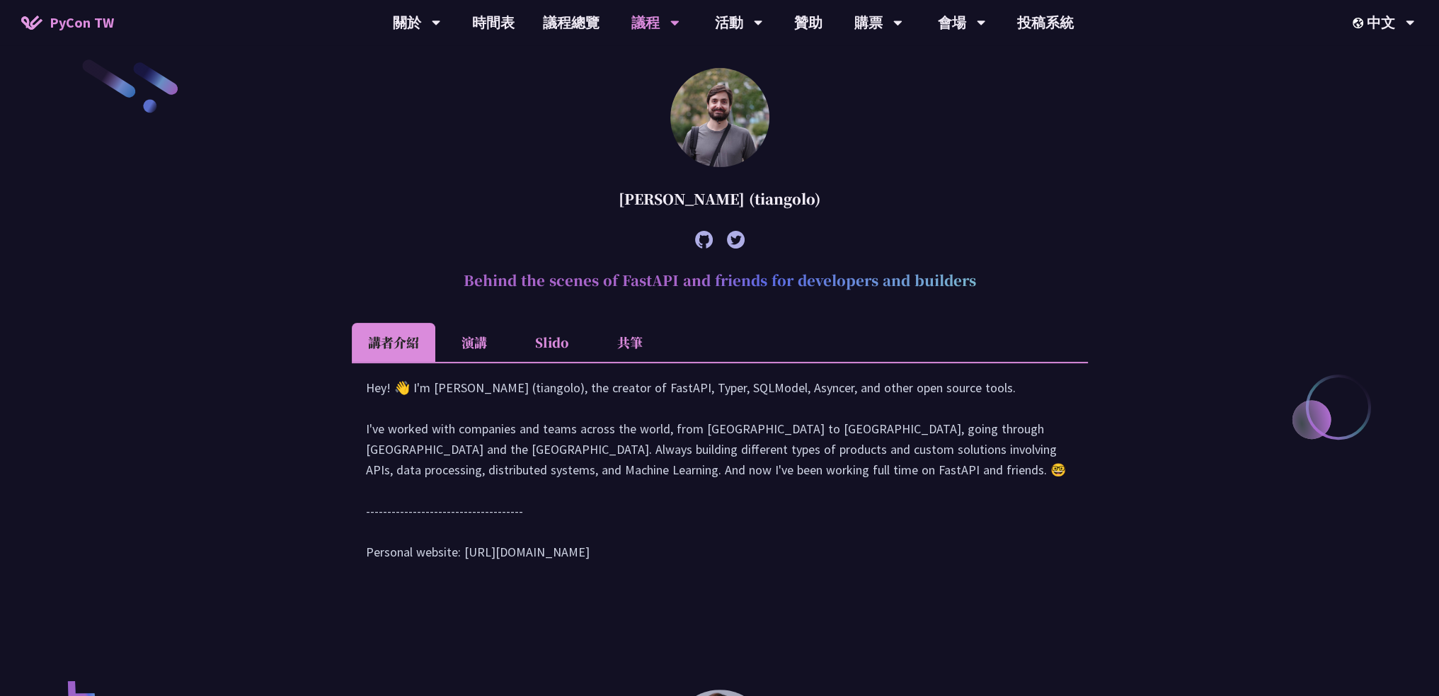
click at [613, 340] on li "共筆" at bounding box center [630, 342] width 78 height 39
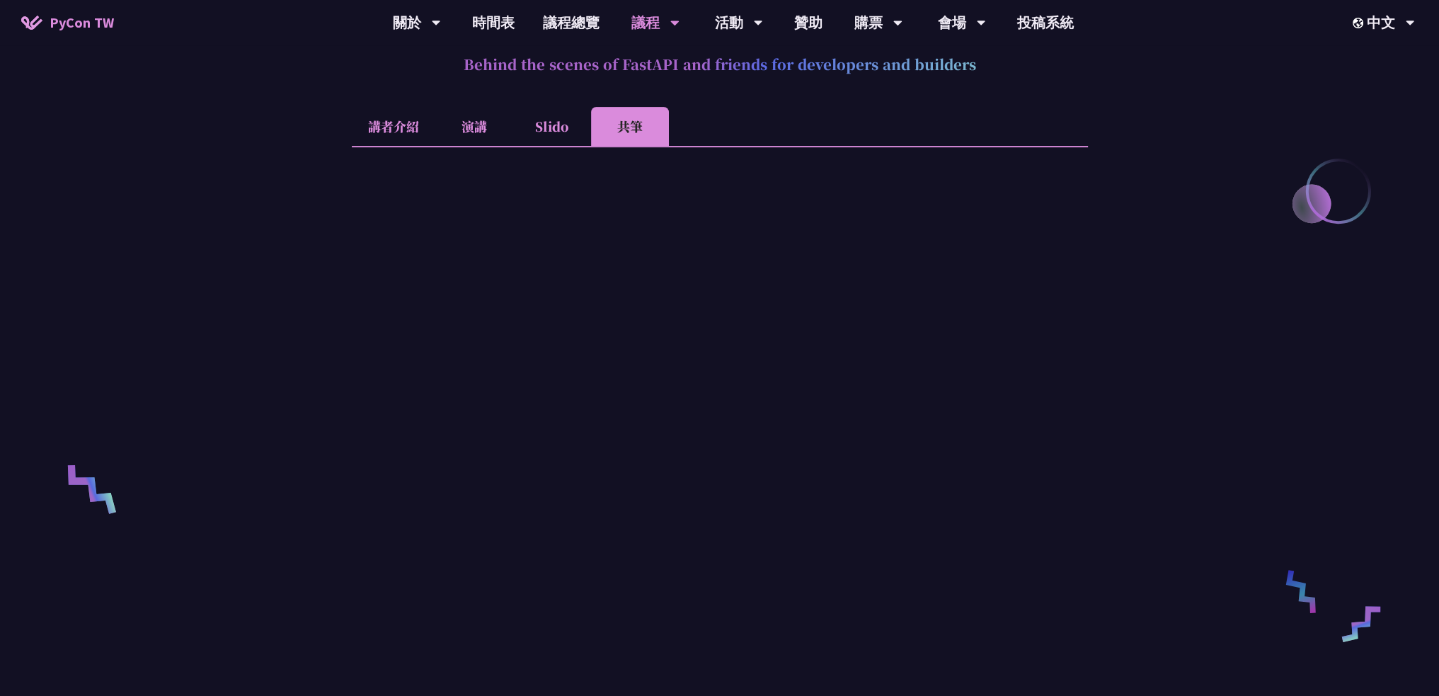
scroll to position [907, 0]
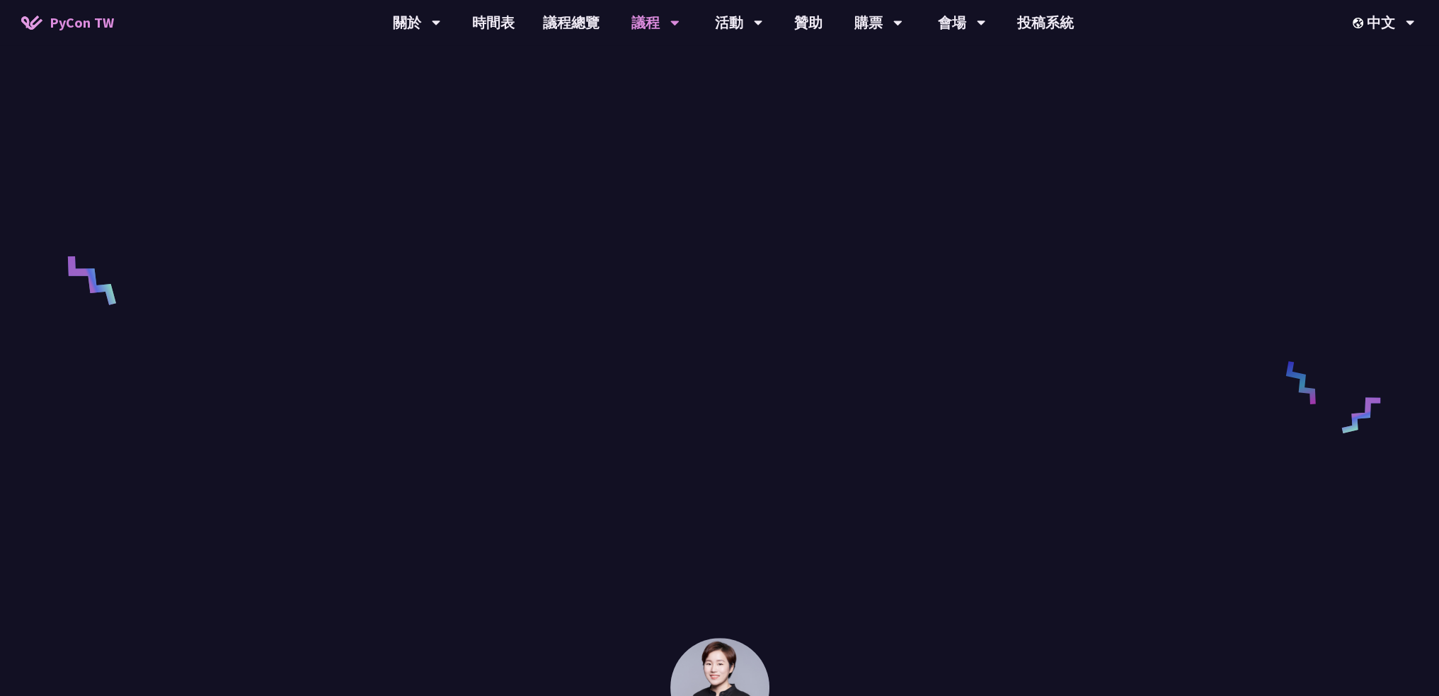
click at [1077, 176] on div at bounding box center [720, 235] width 736 height 596
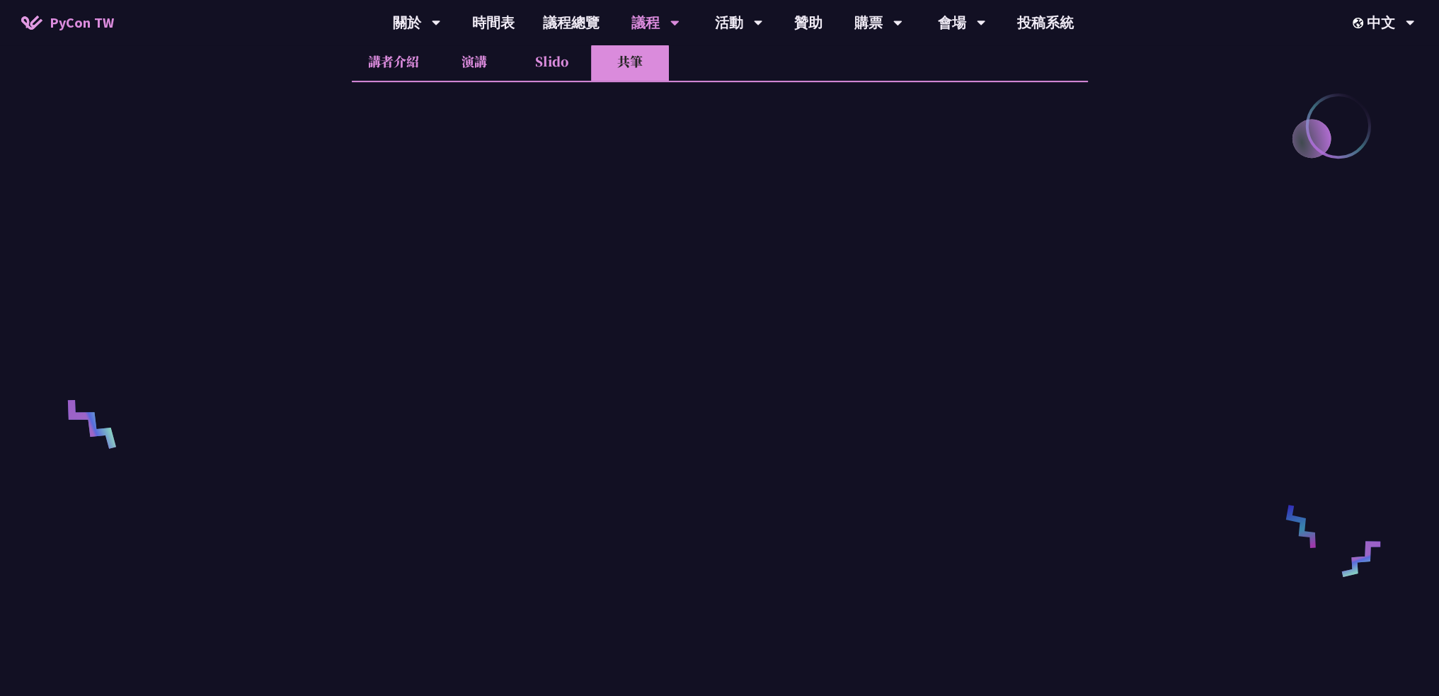
scroll to position [566, 0]
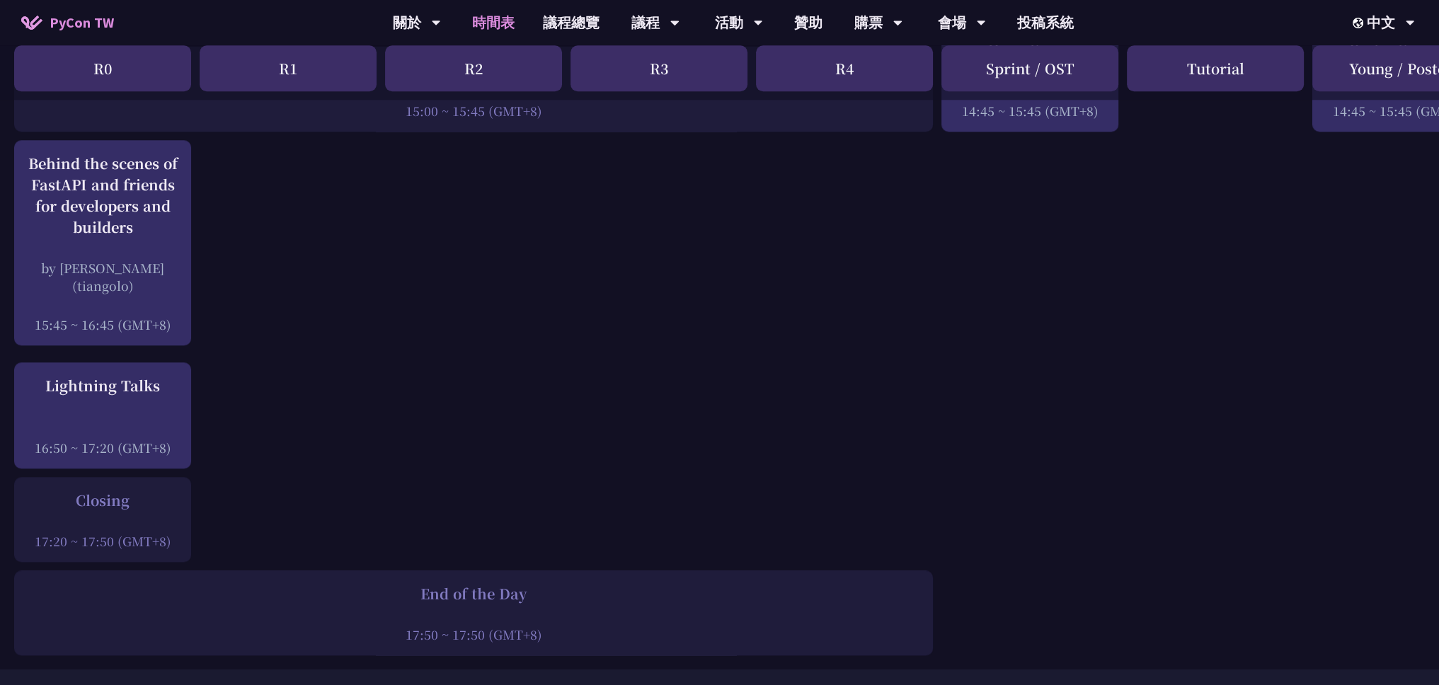
scroll to position [2053, 0]
